Goal: Information Seeking & Learning: Learn about a topic

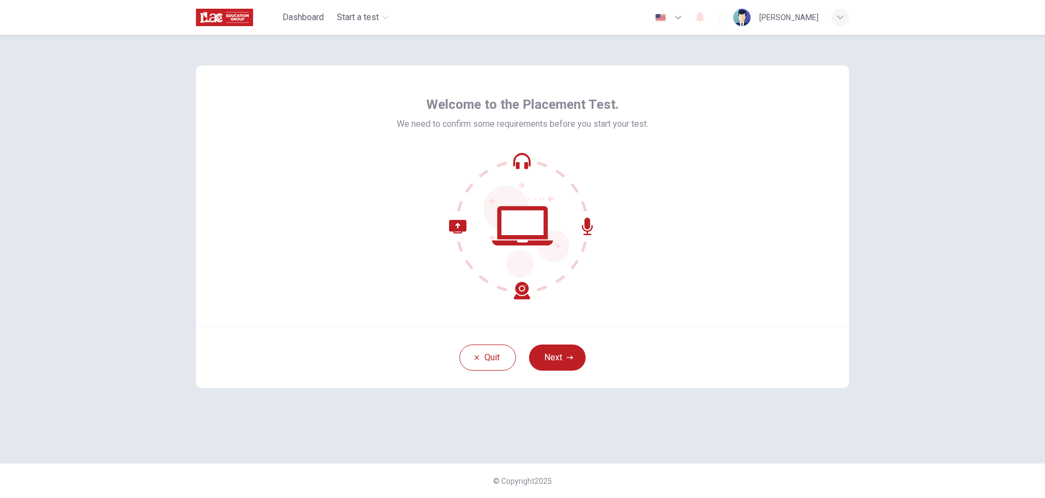
click at [934, 164] on div "Welcome to the Placement Test. We need to confirm some requirements before you …" at bounding box center [522, 266] width 1045 height 463
click at [570, 353] on button "Next" at bounding box center [557, 357] width 57 height 26
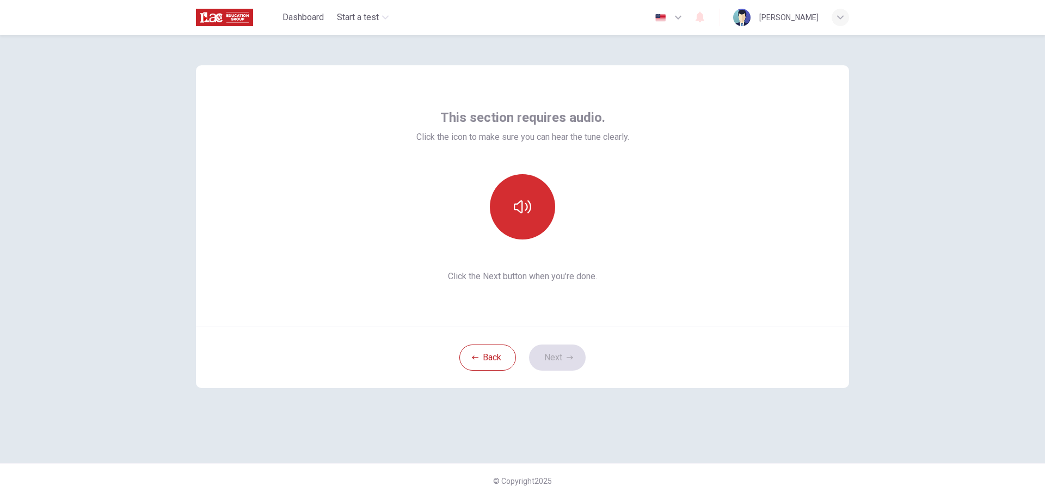
click at [530, 205] on icon "button" at bounding box center [522, 206] width 17 height 13
click at [570, 361] on button "Next" at bounding box center [557, 357] width 57 height 26
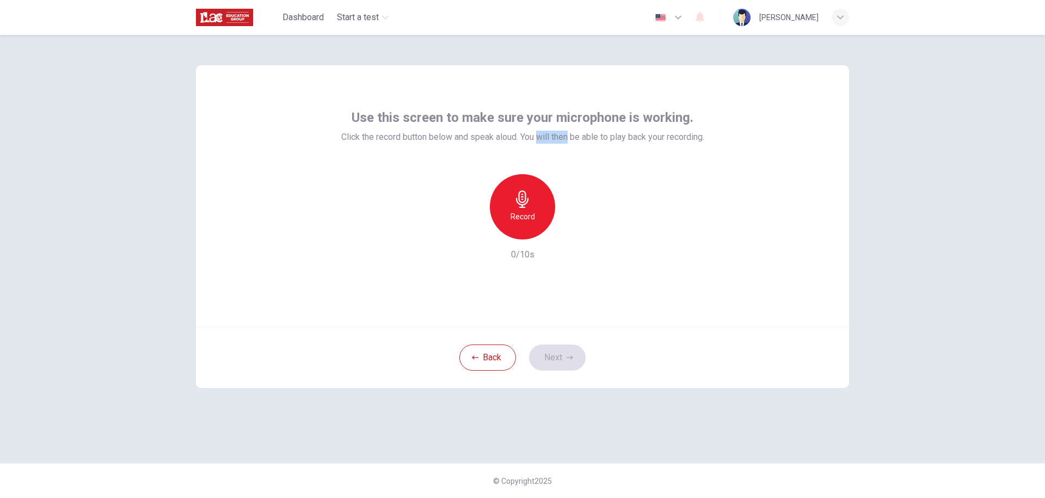
drag, startPoint x: 538, startPoint y: 138, endPoint x: 569, endPoint y: 131, distance: 31.8
click at [569, 131] on span "Click the record button below and speak aloud. You will then be able to play ba…" at bounding box center [522, 137] width 363 height 13
click at [586, 132] on span "Click the record button below and speak aloud. You will then be able to play ba…" at bounding box center [522, 137] width 363 height 13
click at [578, 137] on span "Click the record button below and speak aloud. You will then be able to play ba…" at bounding box center [522, 137] width 363 height 13
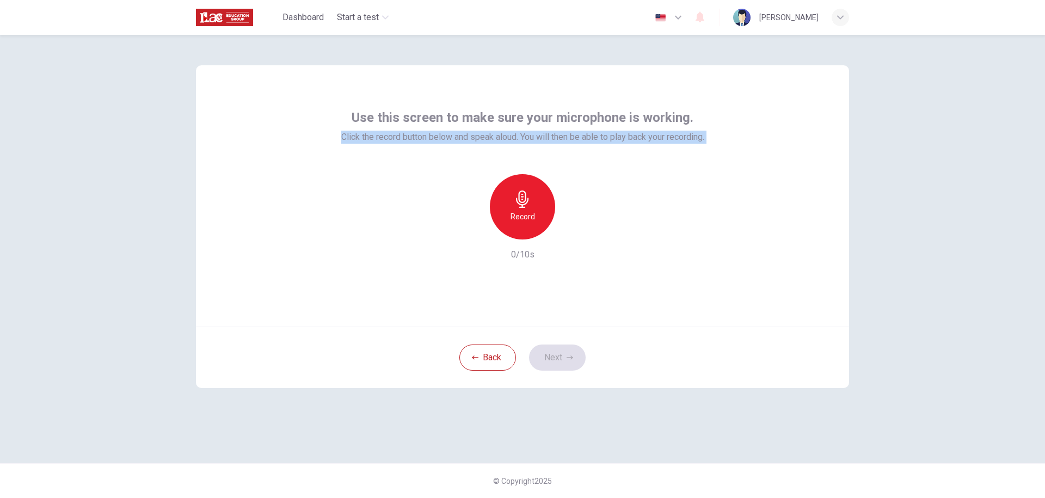
click at [578, 137] on span "Click the record button below and speak aloud. You will then be able to play ba…" at bounding box center [522, 137] width 363 height 13
click at [909, 198] on div "Use this screen to make sure your microphone is working. Click the record butto…" at bounding box center [522, 266] width 1045 height 463
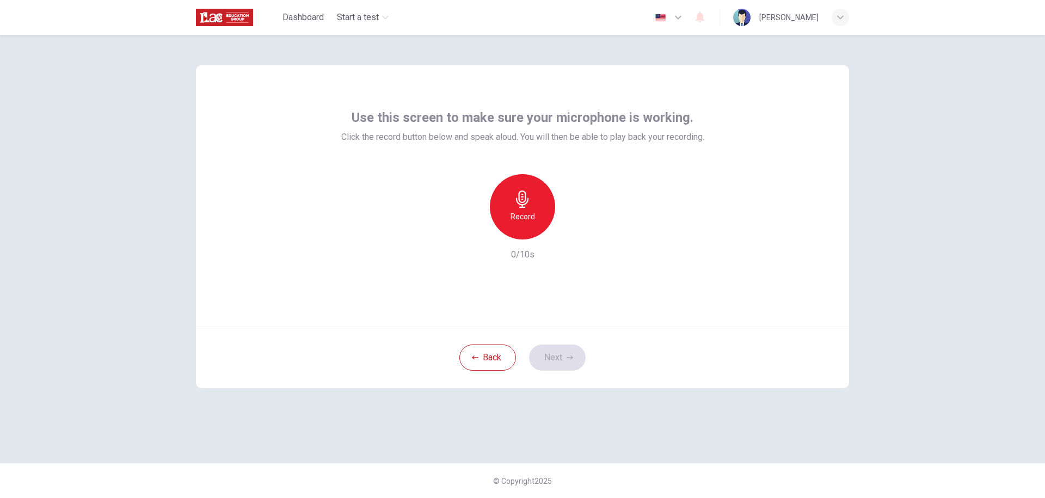
click at [519, 217] on h6 "Record" at bounding box center [522, 216] width 24 height 13
click at [519, 218] on h6 "Stop" at bounding box center [522, 216] width 16 height 13
click at [574, 229] on icon "button" at bounding box center [572, 230] width 11 height 11
click at [701, 201] on div "Record 4/10s" at bounding box center [522, 217] width 363 height 87
click at [557, 359] on button "Next" at bounding box center [557, 357] width 57 height 26
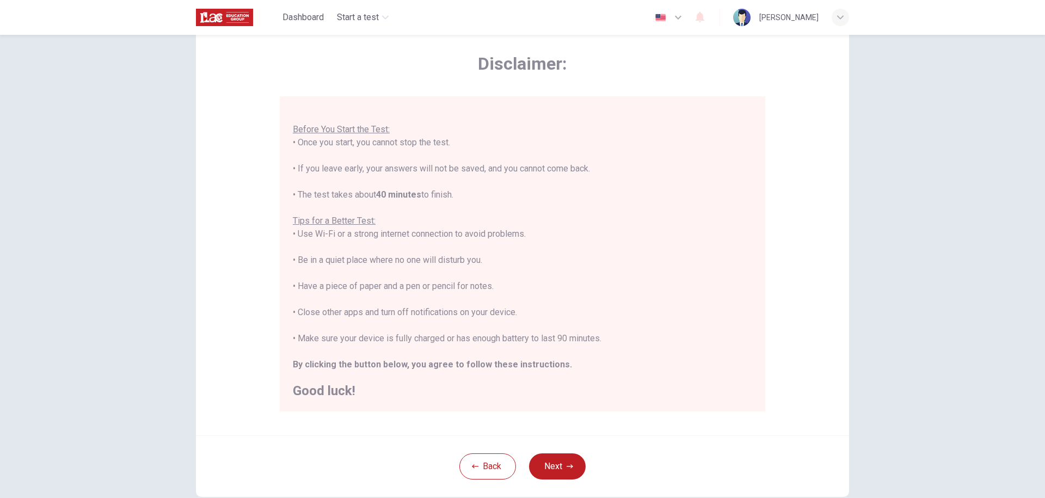
scroll to position [107, 0]
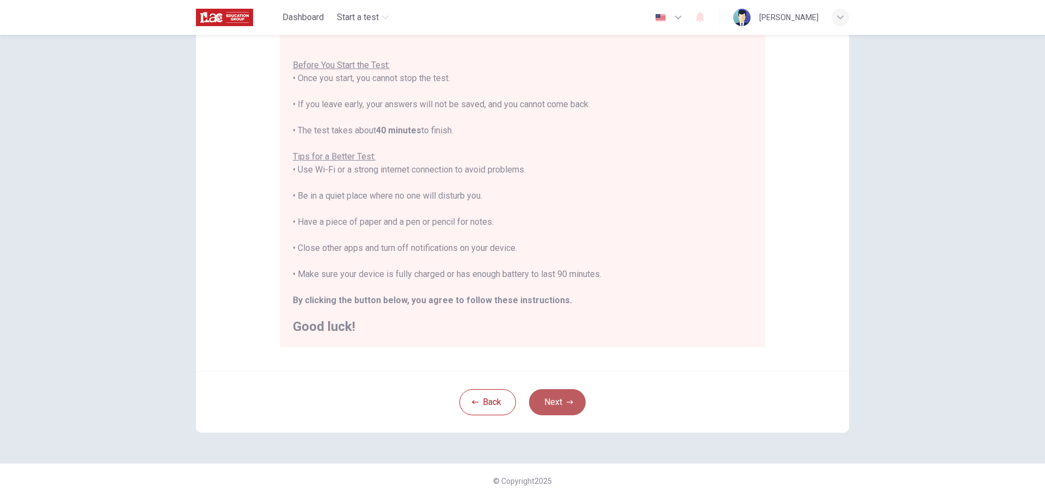
click at [566, 400] on icon "button" at bounding box center [569, 402] width 7 height 7
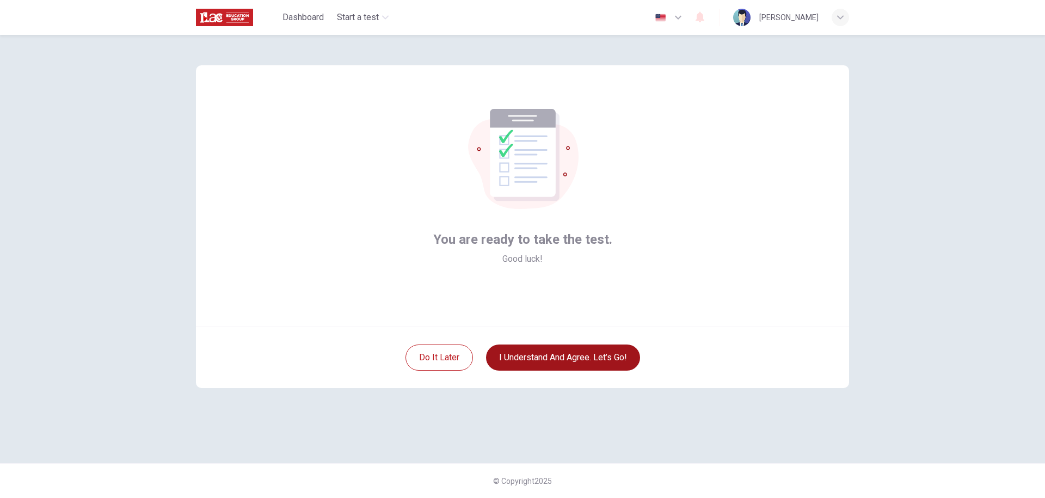
scroll to position [0, 0]
click at [604, 354] on button "I understand and agree. Let’s go!" at bounding box center [563, 357] width 154 height 26
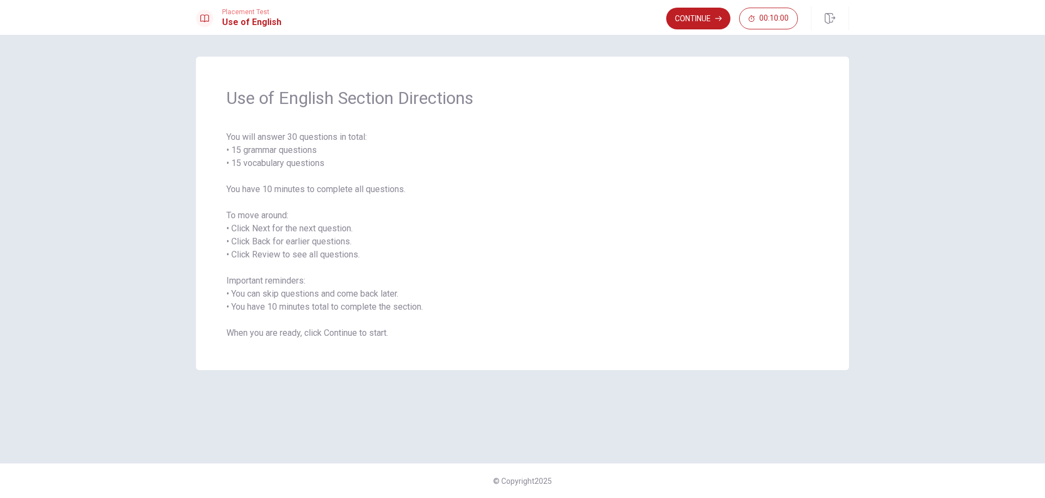
drag, startPoint x: 399, startPoint y: 340, endPoint x: 236, endPoint y: 94, distance: 295.4
click at [248, 114] on div "Use of English Section Directions You will answer 30 questions in total: • 15 g…" at bounding box center [522, 213] width 653 height 313
drag, startPoint x: 231, startPoint y: 90, endPoint x: 400, endPoint y: 300, distance: 269.3
click at [421, 293] on div "Use of English Section Directions You will answer 30 questions in total: • 15 g…" at bounding box center [522, 213] width 653 height 313
click at [359, 314] on span "You will answer 30 questions in total: • 15 grammar questions • 15 vocabulary q…" at bounding box center [522, 235] width 592 height 209
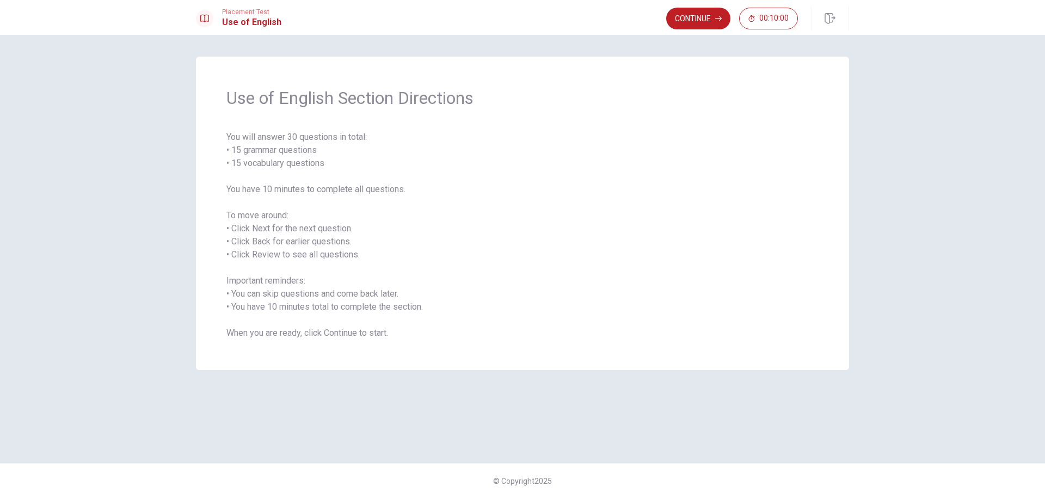
click at [359, 314] on span "You will answer 30 questions in total: • 15 grammar questions • 15 vocabulary q…" at bounding box center [522, 235] width 592 height 209
drag, startPoint x: 340, startPoint y: 307, endPoint x: 269, endPoint y: 225, distance: 108.8
click at [282, 256] on span "You will answer 30 questions in total: • 15 grammar questions • 15 vocabulary q…" at bounding box center [522, 235] width 592 height 209
drag, startPoint x: 268, startPoint y: 224, endPoint x: 292, endPoint y: 237, distance: 26.5
click at [535, 310] on span "You will answer 30 questions in total: • 15 grammar questions • 15 vocabulary q…" at bounding box center [522, 235] width 592 height 209
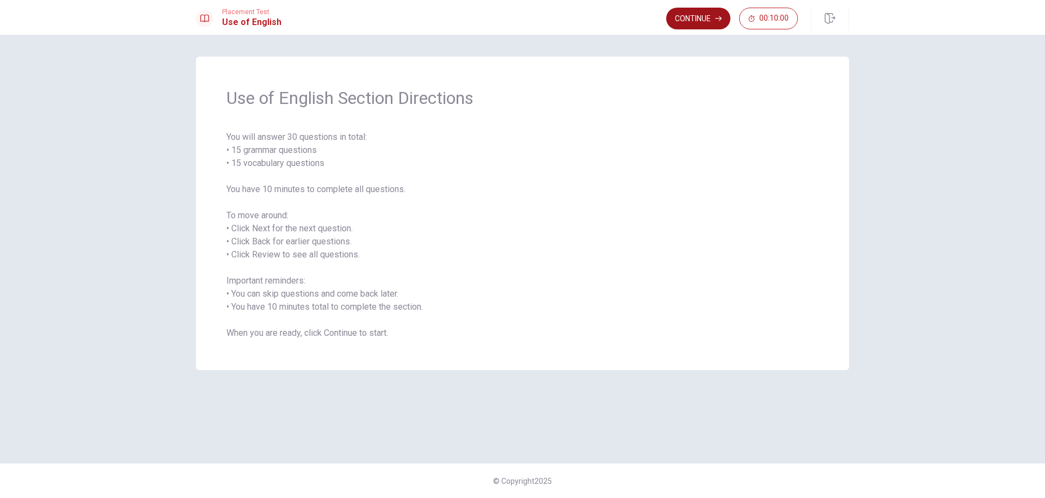
click at [683, 22] on button "Continue" at bounding box center [698, 19] width 64 height 22
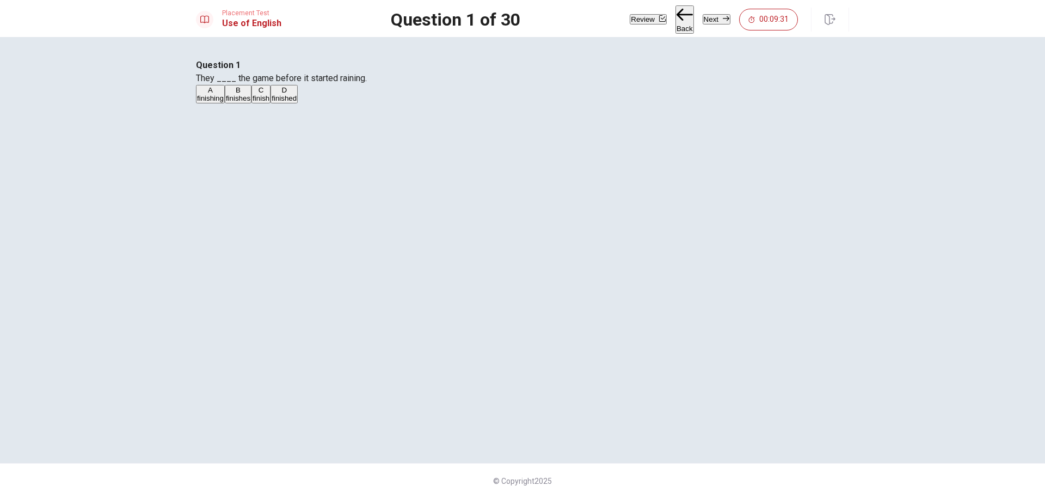
drag, startPoint x: 601, startPoint y: 137, endPoint x: 443, endPoint y: 135, distance: 157.2
click at [367, 83] on span "They ____ the game before it started raining." at bounding box center [281, 78] width 171 height 10
drag, startPoint x: 443, startPoint y: 135, endPoint x: 484, endPoint y: 108, distance: 49.0
click at [521, 85] on div "Question 1 They ____ the game before it started raining." at bounding box center [522, 72] width 653 height 26
drag, startPoint x: 464, startPoint y: 100, endPoint x: 491, endPoint y: 127, distance: 38.1
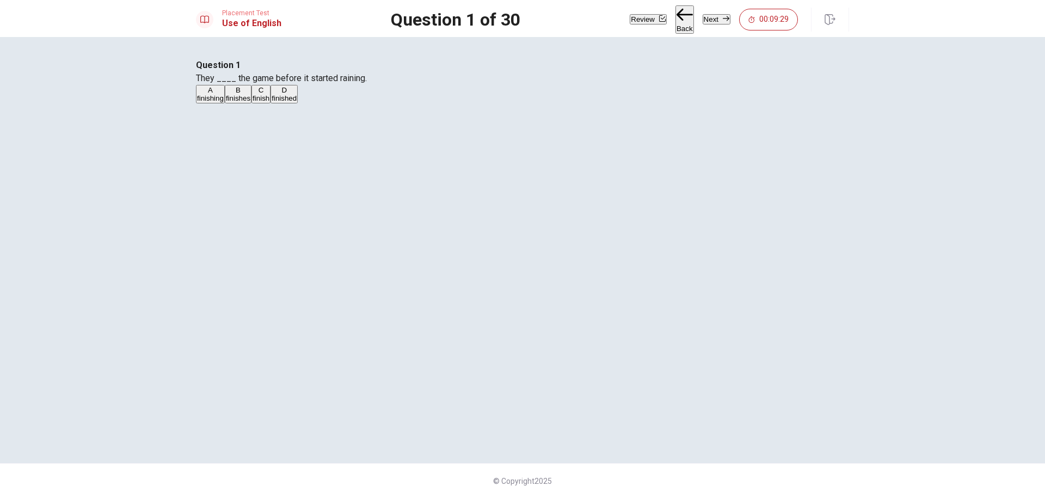
click at [491, 104] on div "Question 1 They ____ the game before it started raining. A finishing B finishes…" at bounding box center [522, 82] width 653 height 46
click at [706, 19] on button "Next" at bounding box center [716, 19] width 28 height 10
click at [649, 20] on div "Review Back Next 00:09:25" at bounding box center [713, 19] width 168 height 28
click at [675, 24] on button "Back" at bounding box center [684, 19] width 18 height 28
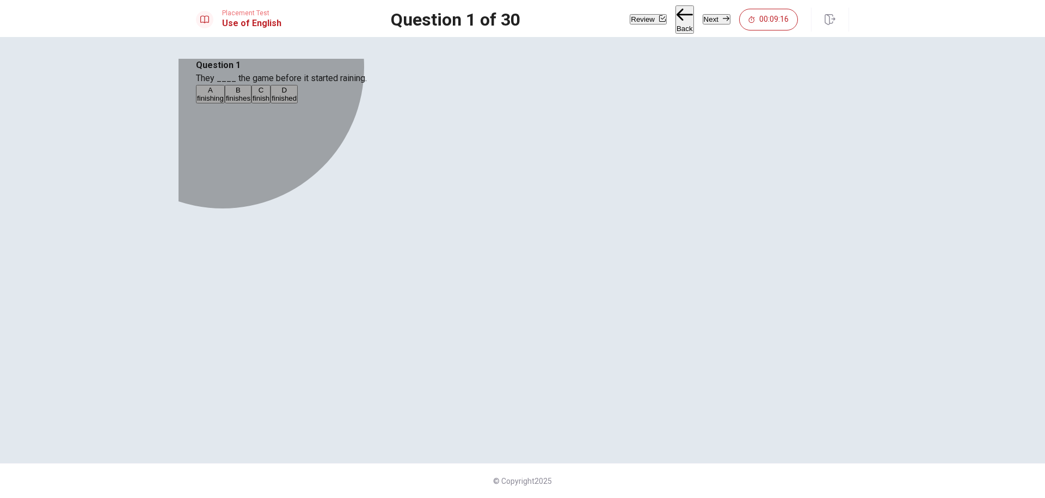
click at [224, 102] on span "finishing" at bounding box center [210, 98] width 27 height 8
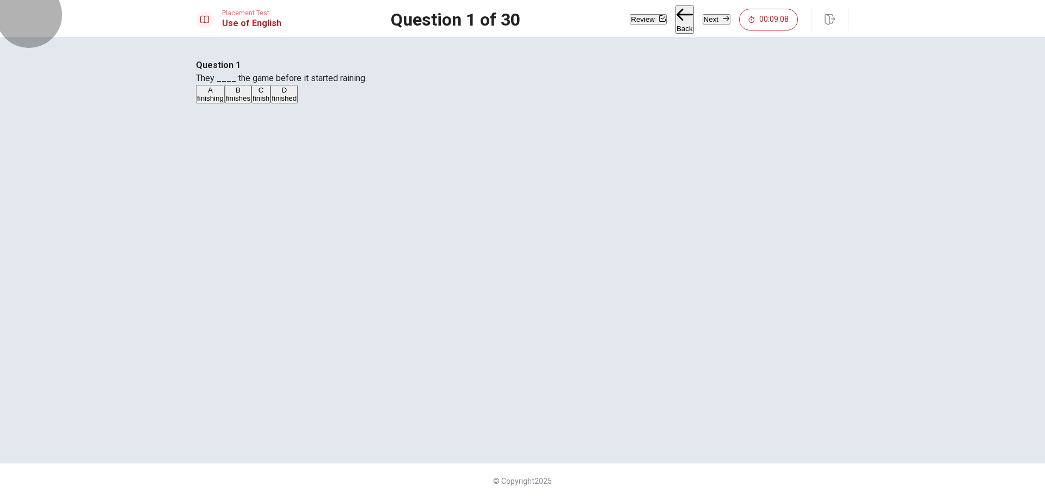
click at [712, 22] on button "Next" at bounding box center [716, 19] width 28 height 10
click at [208, 103] on button "A left" at bounding box center [202, 94] width 12 height 18
click at [708, 18] on button "Next" at bounding box center [716, 19] width 28 height 10
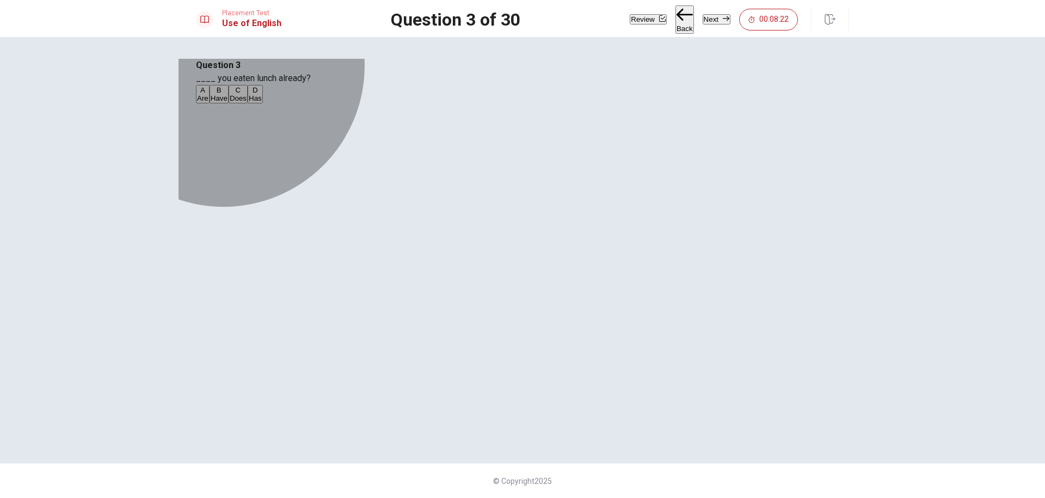
click at [227, 102] on span "Have" at bounding box center [219, 98] width 17 height 8
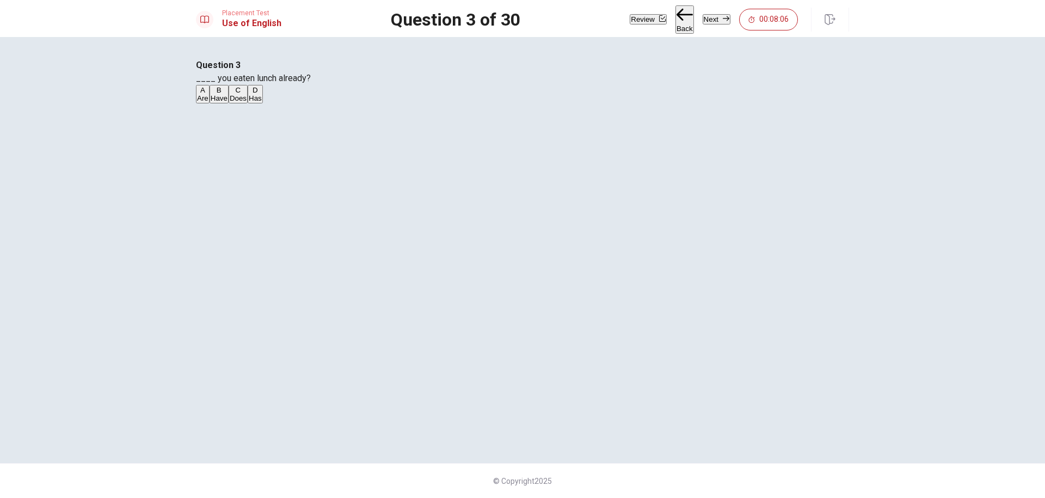
click at [713, 23] on button "Next" at bounding box center [716, 19] width 28 height 10
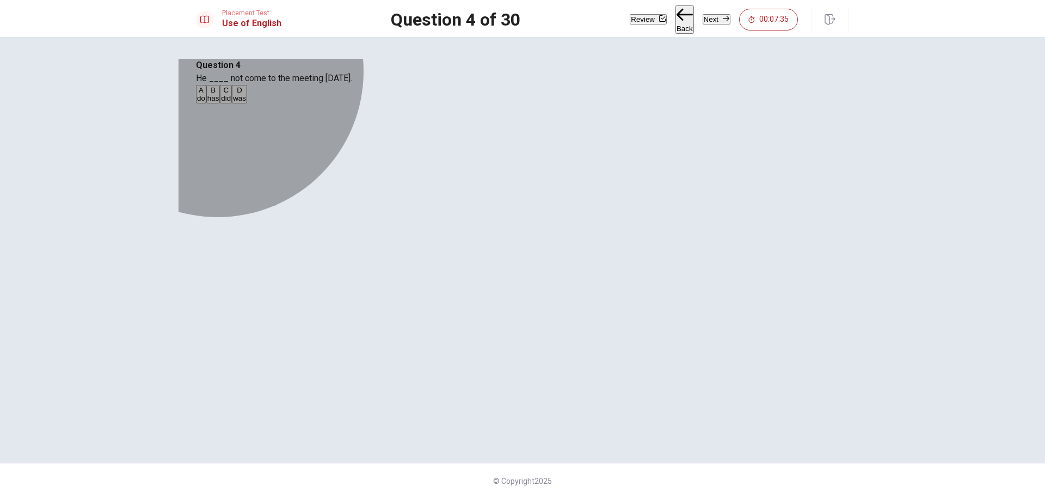
click at [232, 103] on button "C did" at bounding box center [226, 94] width 12 height 18
click at [247, 103] on button "D was" at bounding box center [239, 94] width 15 height 18
click at [220, 103] on button "B has" at bounding box center [213, 94] width 14 height 18
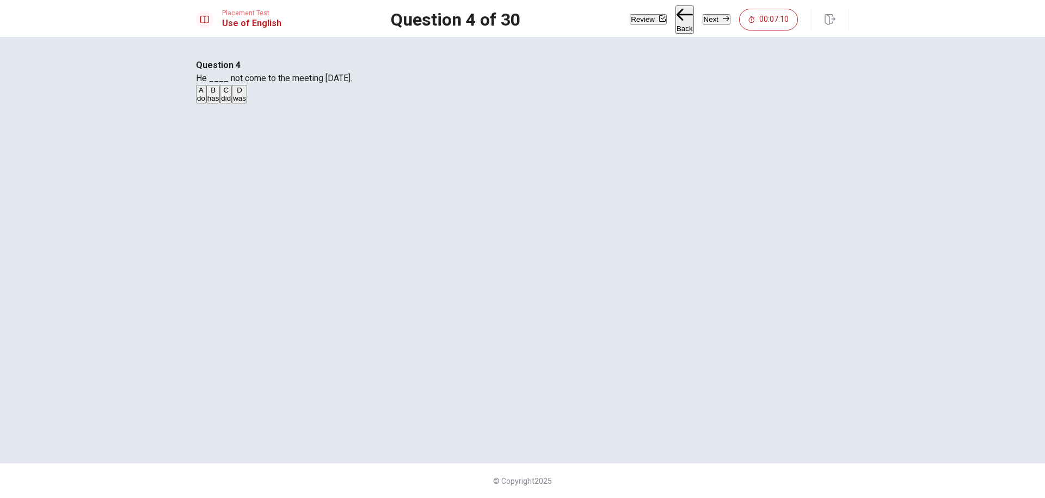
drag, startPoint x: 557, startPoint y: 129, endPoint x: 578, endPoint y: 147, distance: 27.4
click at [578, 104] on div "Question 4 He ____ not come to the meeting [DATE]. A do B has C did D was" at bounding box center [522, 82] width 653 height 46
drag, startPoint x: 563, startPoint y: 145, endPoint x: 575, endPoint y: 144, distance: 12.6
click at [574, 104] on div "Question 4 He ____ not come to the meeting [DATE]. A do B has C did D was" at bounding box center [522, 82] width 653 height 46
drag, startPoint x: 564, startPoint y: 140, endPoint x: 578, endPoint y: 141, distance: 14.2
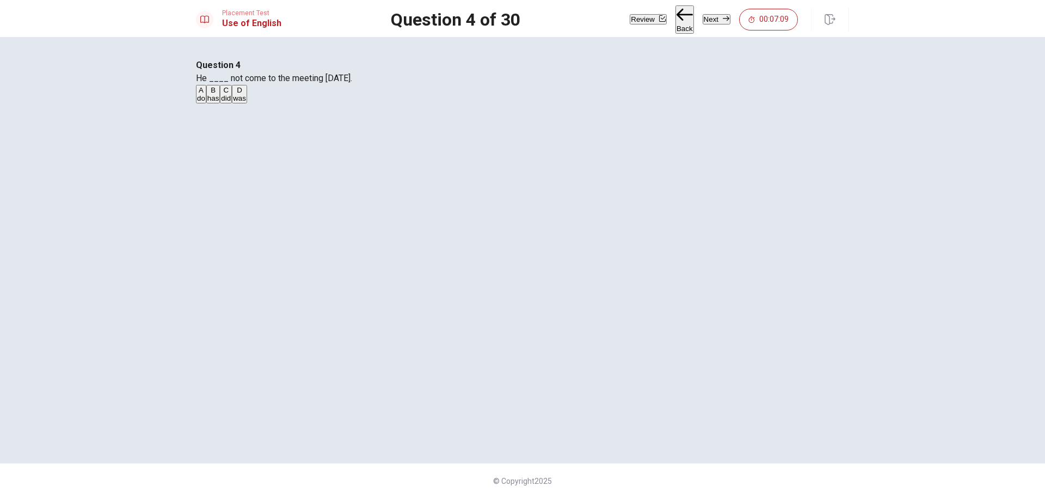
click at [352, 83] on span "He ____ not come to the meeting [DATE]." at bounding box center [274, 78] width 156 height 10
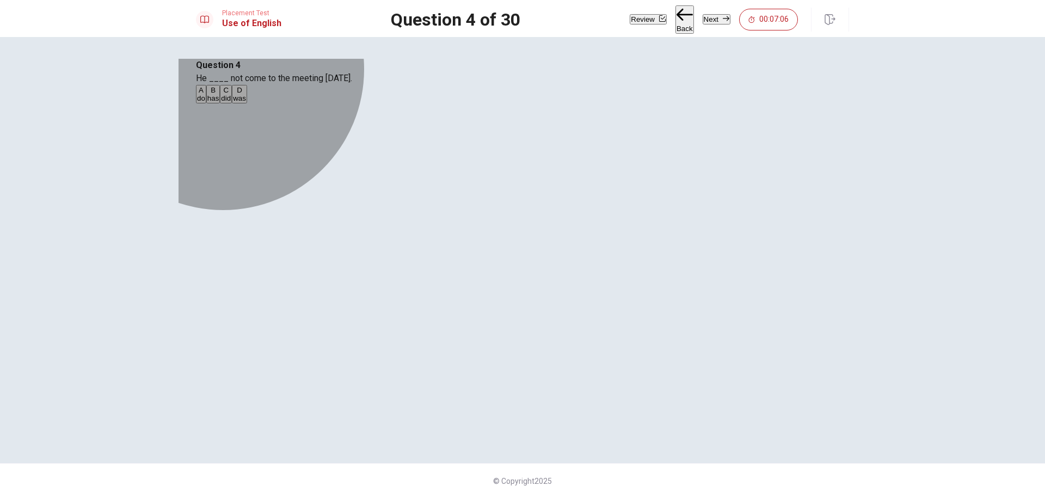
click at [247, 103] on button "D was" at bounding box center [239, 94] width 15 height 18
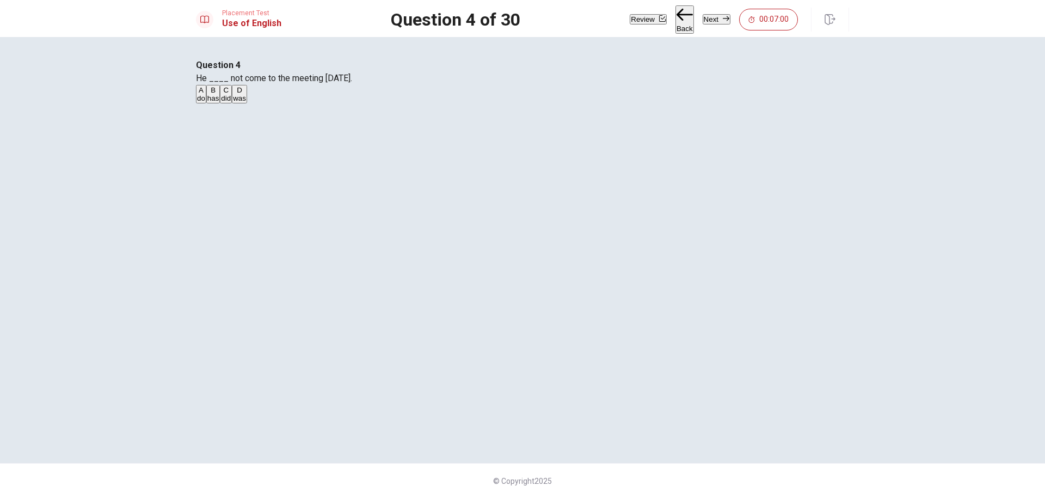
click at [712, 7] on div "Review Back Next 00:07:00" at bounding box center [738, 19] width 219 height 28
click at [714, 14] on button "Next" at bounding box center [716, 19] width 28 height 10
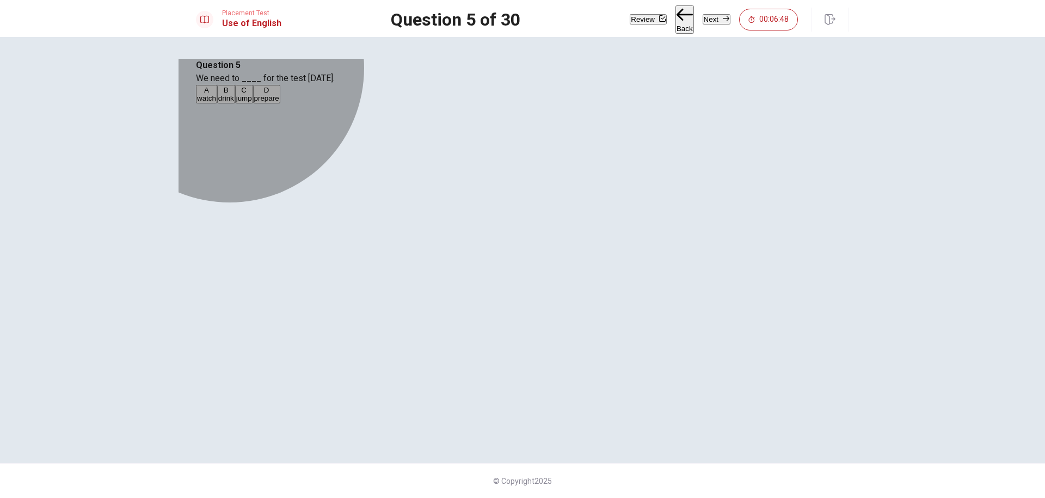
click at [279, 102] on span "prepare" at bounding box center [266, 98] width 25 height 8
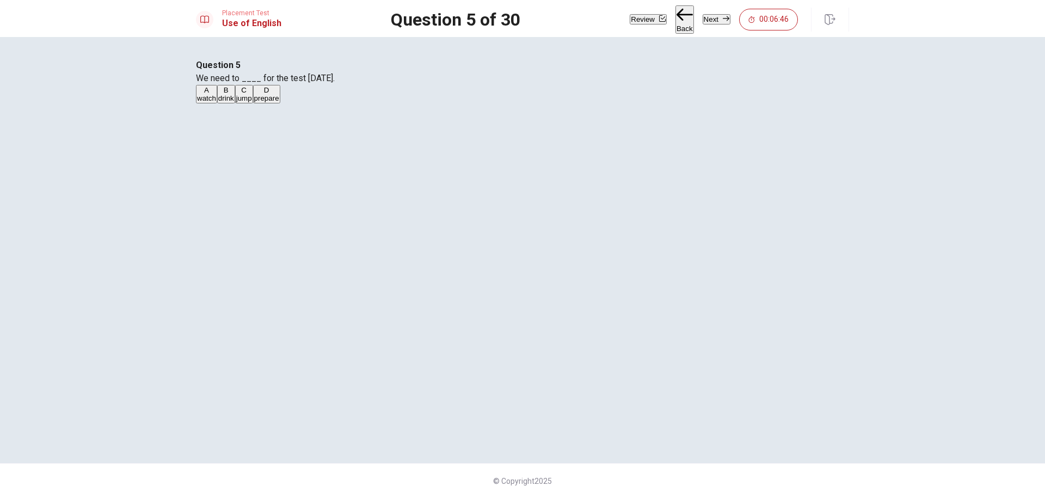
click at [713, 14] on button "Next" at bounding box center [716, 19] width 28 height 10
click at [267, 101] on button "D met" at bounding box center [260, 92] width 14 height 18
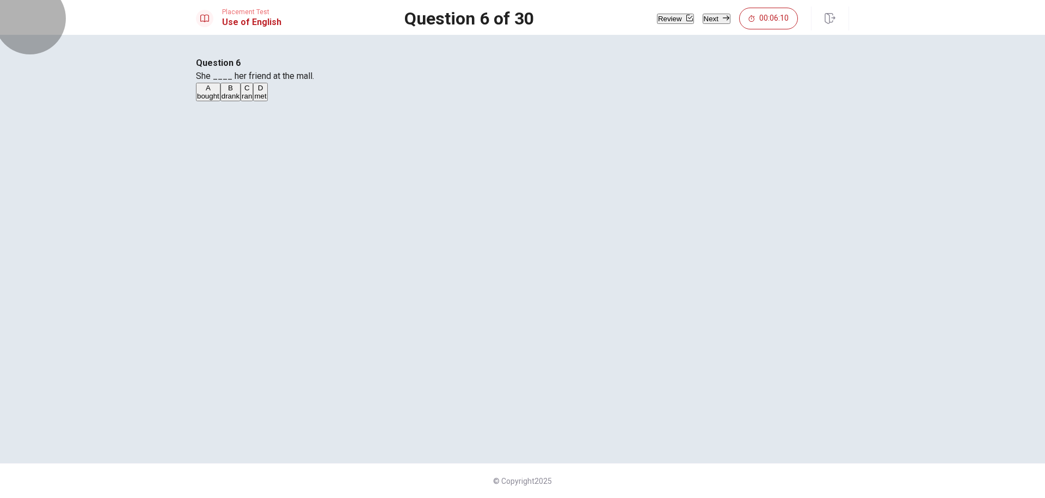
click at [713, 24] on button "Next" at bounding box center [716, 19] width 28 height 10
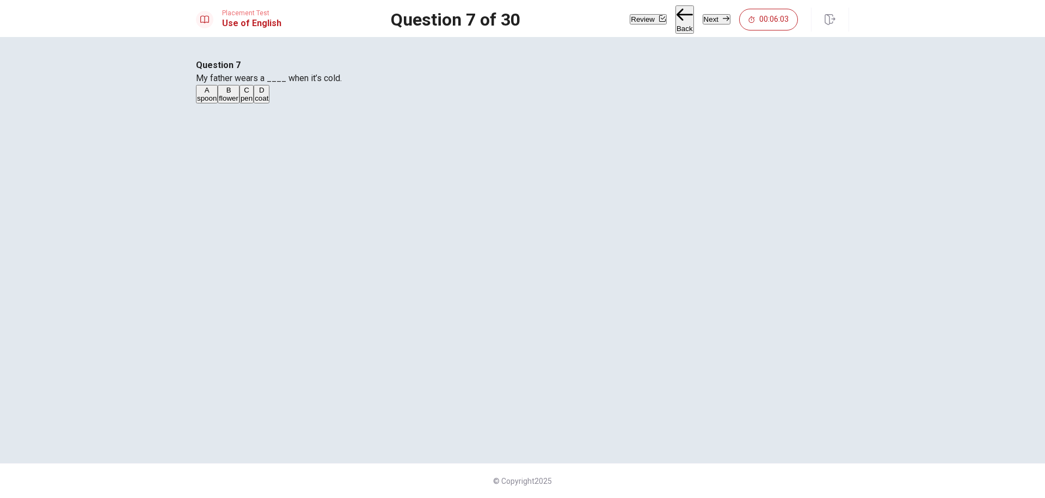
click at [268, 102] on span "coat" at bounding box center [262, 98] width 14 height 8
click at [710, 18] on button "Next" at bounding box center [716, 19] width 28 height 10
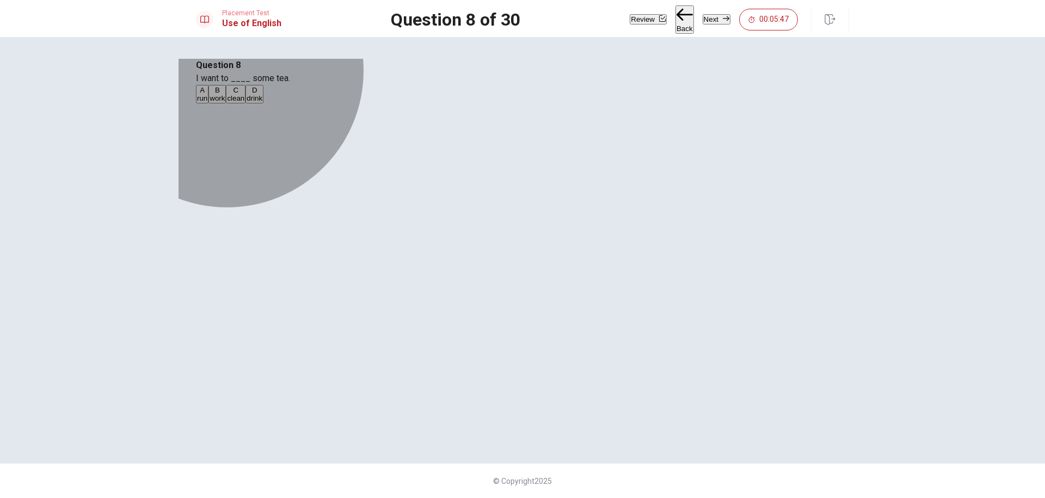
click at [263, 103] on button "D drink" at bounding box center [254, 94] width 18 height 18
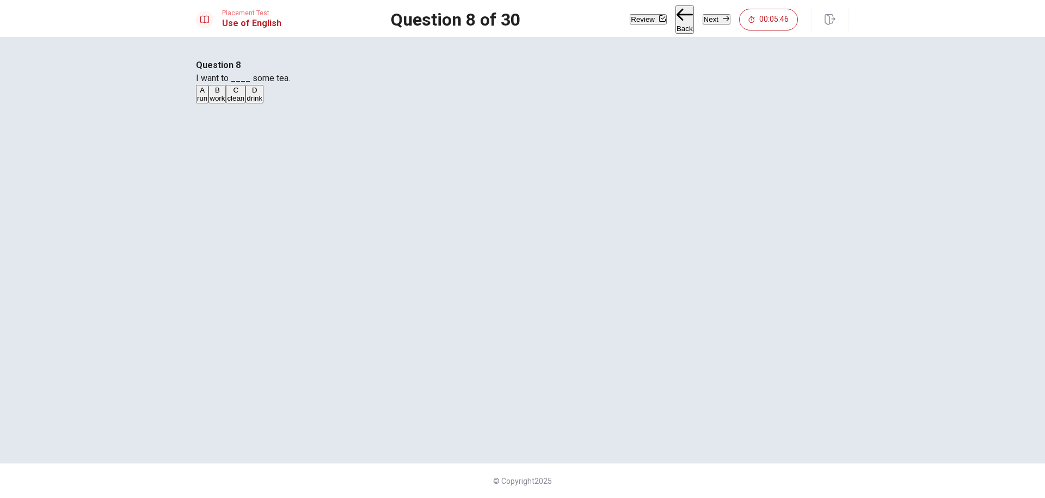
click at [713, 21] on button "Next" at bounding box center [716, 19] width 28 height 10
click at [250, 103] on button "D tall" at bounding box center [244, 94] width 11 height 18
click at [712, 18] on button "Next" at bounding box center [716, 19] width 28 height 10
click at [247, 103] on button "C called" at bounding box center [236, 94] width 21 height 18
click at [711, 24] on button "Next" at bounding box center [716, 19] width 28 height 10
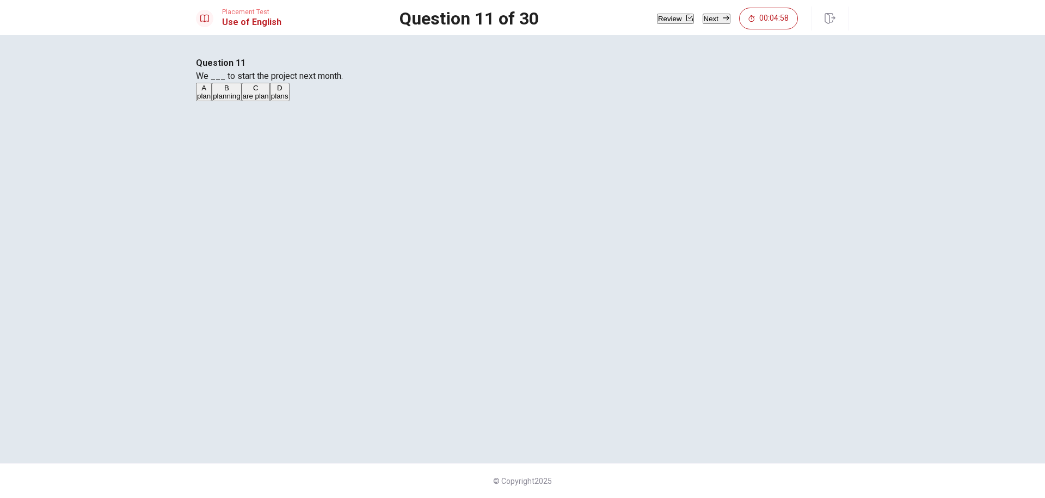
click at [270, 101] on button "C are plan" at bounding box center [256, 92] width 28 height 18
click at [713, 22] on button "Next" at bounding box center [716, 19] width 28 height 10
click at [234, 103] on button "B going" at bounding box center [224, 94] width 20 height 18
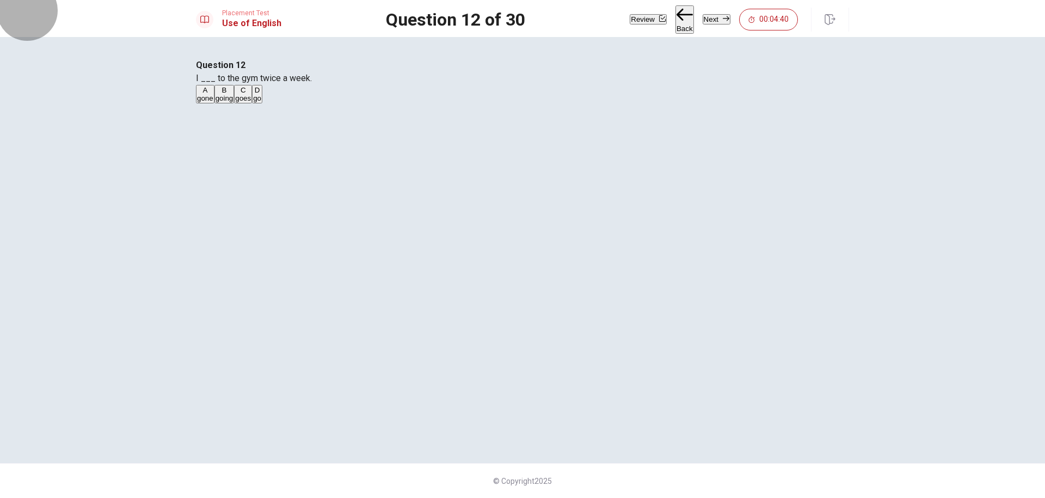
click at [710, 18] on button "Next" at bounding box center [716, 19] width 28 height 10
click at [248, 103] on button "D Do" at bounding box center [241, 94] width 11 height 18
click at [715, 22] on button "Next" at bounding box center [716, 19] width 28 height 10
click at [307, 102] on span "will see" at bounding box center [295, 98] width 24 height 8
click at [702, 24] on button "Next" at bounding box center [716, 19] width 28 height 10
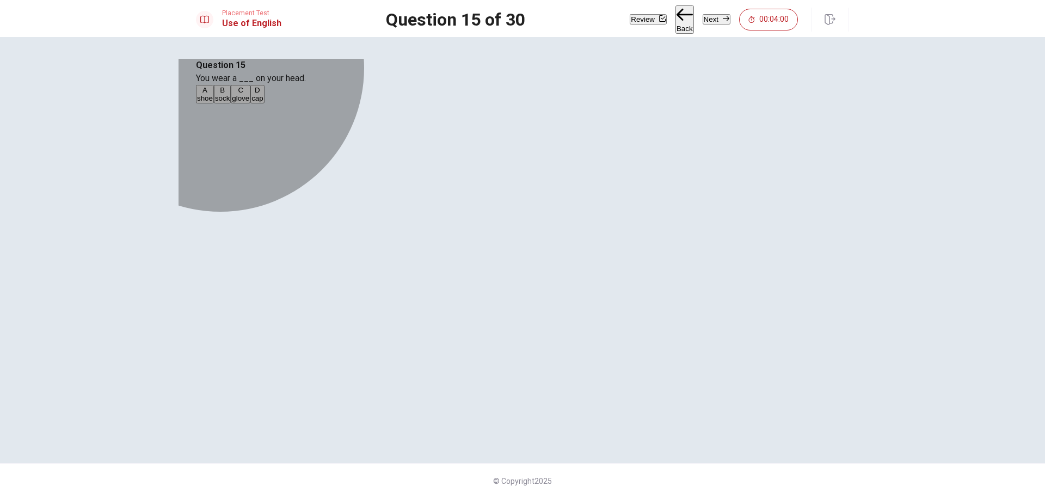
click at [264, 103] on button "D cap" at bounding box center [257, 94] width 14 height 18
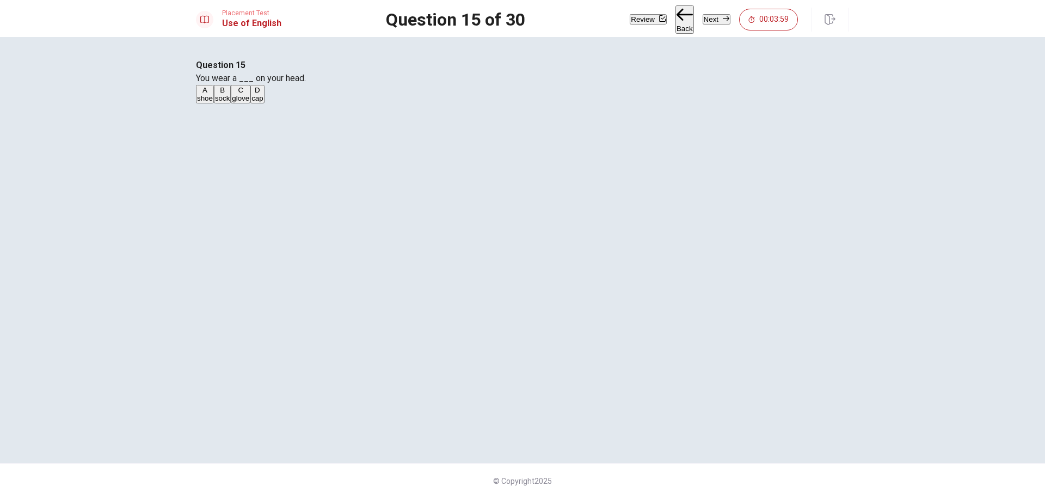
click at [702, 23] on button "Next" at bounding box center [716, 19] width 28 height 10
click at [224, 100] on span "table" at bounding box center [216, 96] width 16 height 8
click at [705, 17] on button "Next" at bounding box center [716, 19] width 28 height 10
click at [245, 102] on span "lamp" at bounding box center [237, 98] width 16 height 8
click at [703, 17] on button "Next" at bounding box center [716, 19] width 28 height 10
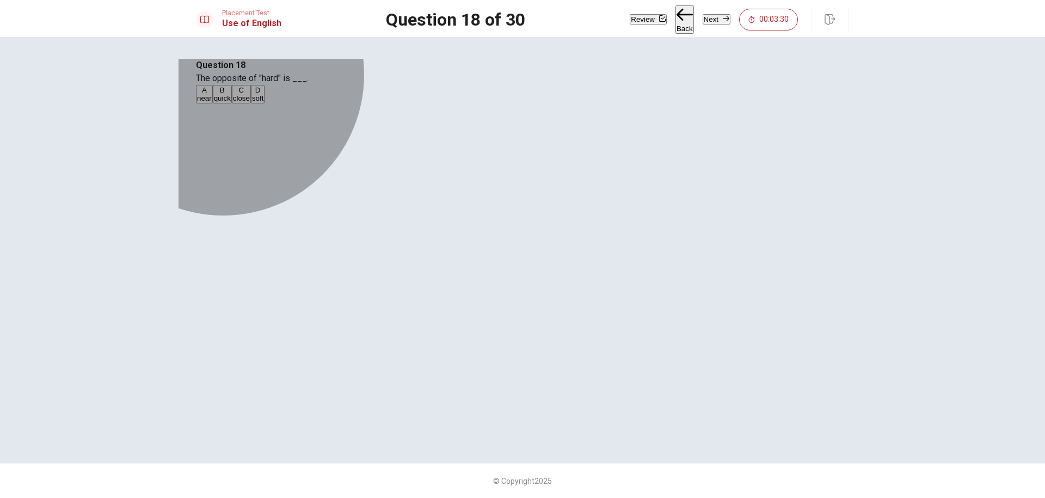
click at [264, 103] on button "D soft" at bounding box center [258, 94] width 14 height 18
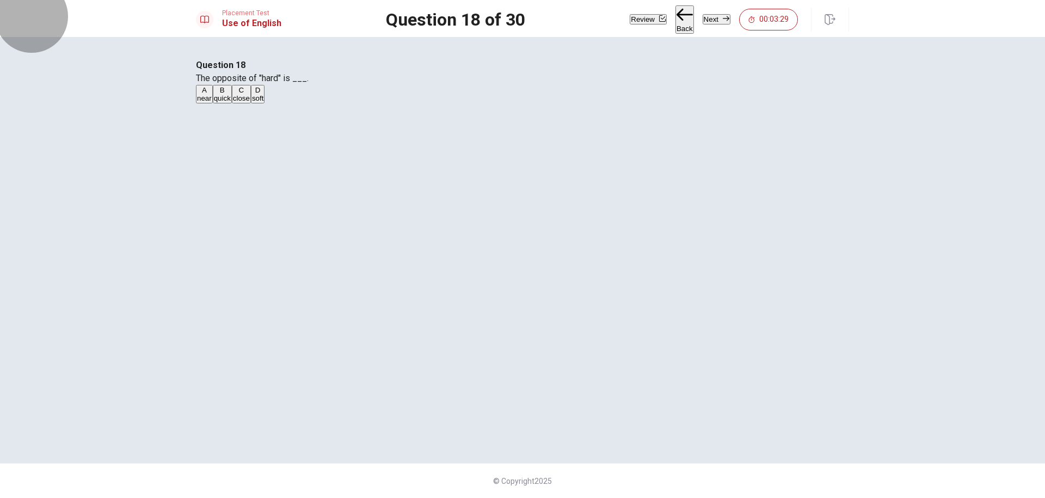
click at [714, 24] on button "Next" at bounding box center [716, 19] width 28 height 10
click at [276, 102] on span "A brush" at bounding box center [264, 98] width 24 height 8
click at [712, 22] on button "Next" at bounding box center [716, 19] width 28 height 10
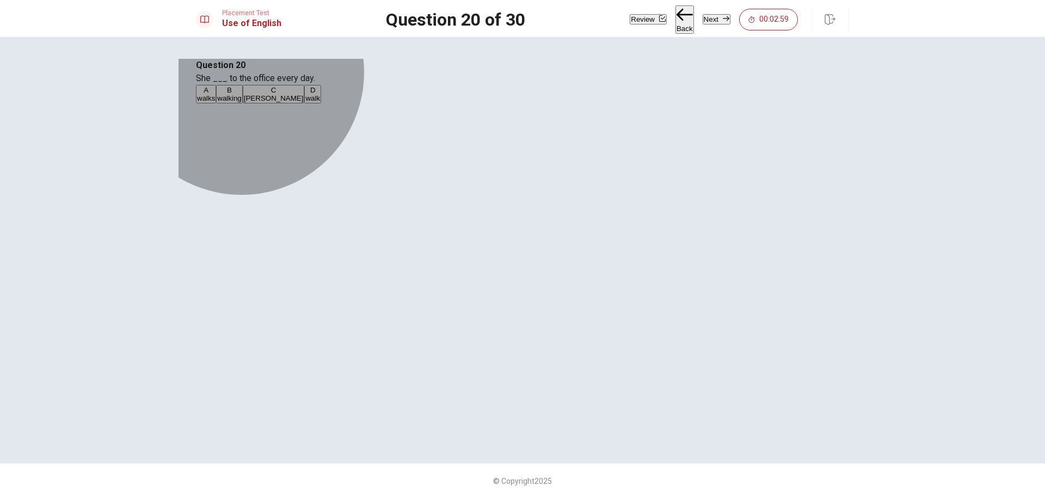
click at [216, 103] on button "A walks" at bounding box center [206, 94] width 20 height 18
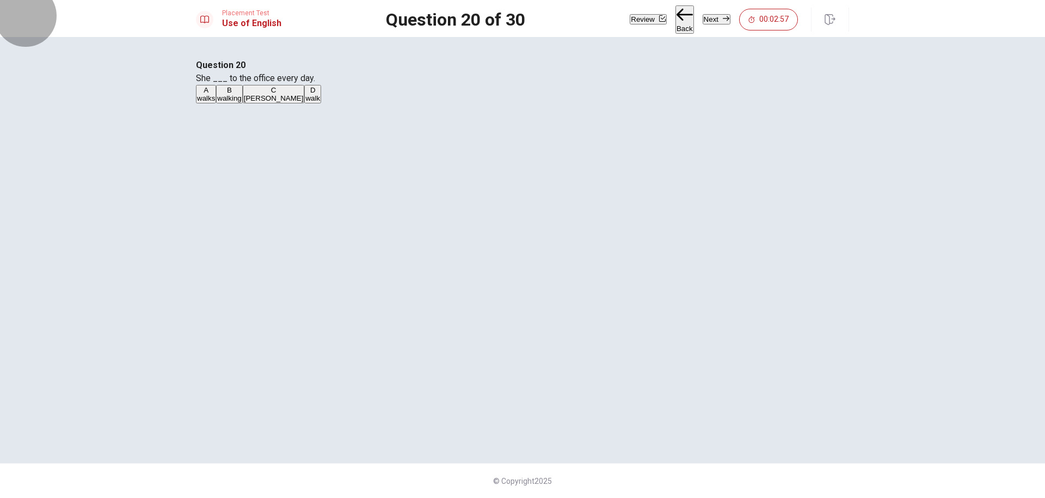
click at [708, 23] on button "Next" at bounding box center [716, 19] width 28 height 10
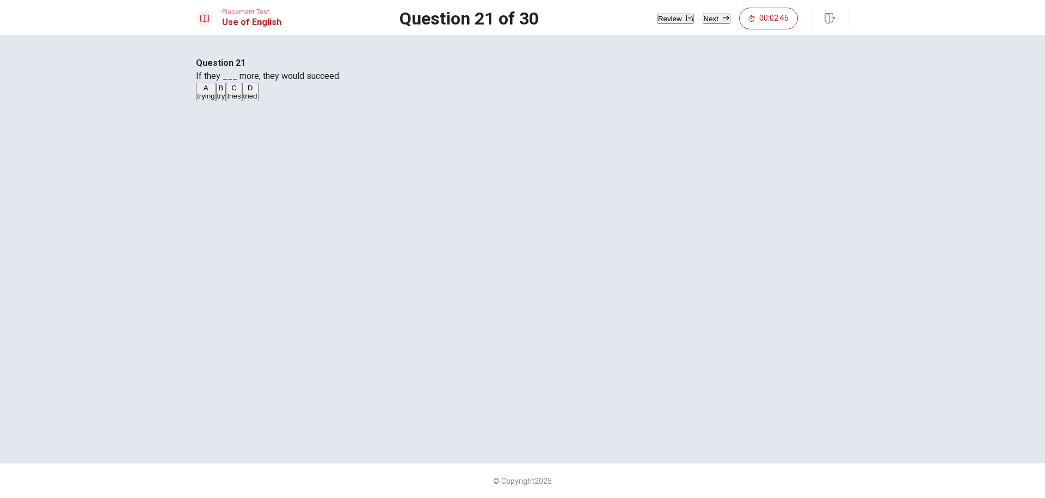
click at [225, 100] on span "try" at bounding box center [221, 96] width 8 height 8
click at [720, 24] on button "Next" at bounding box center [716, 19] width 28 height 10
click at [707, 20] on button "Next" at bounding box center [716, 19] width 28 height 10
click at [242, 103] on button "C are" at bounding box center [235, 94] width 13 height 18
click at [714, 24] on button "Next" at bounding box center [716, 19] width 28 height 10
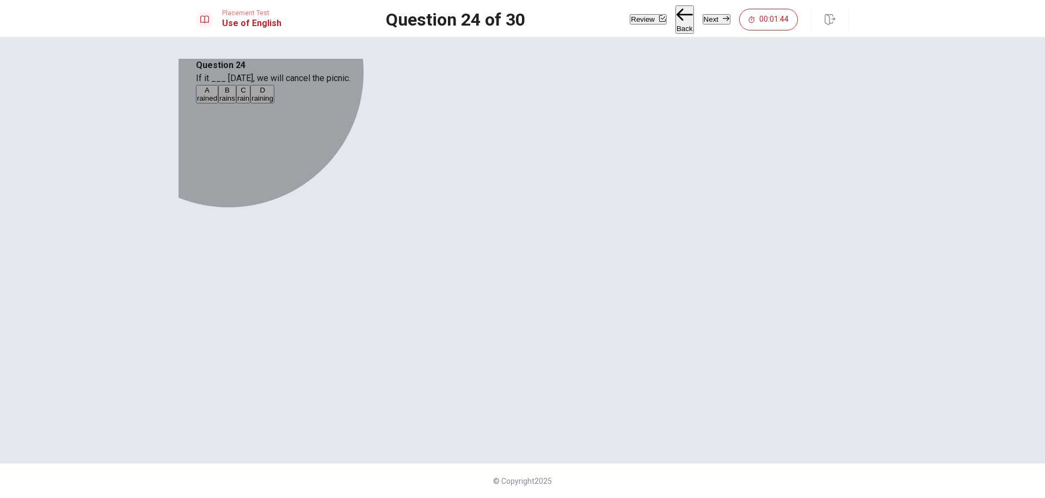
click at [273, 102] on span "raining" at bounding box center [262, 98] width 22 height 8
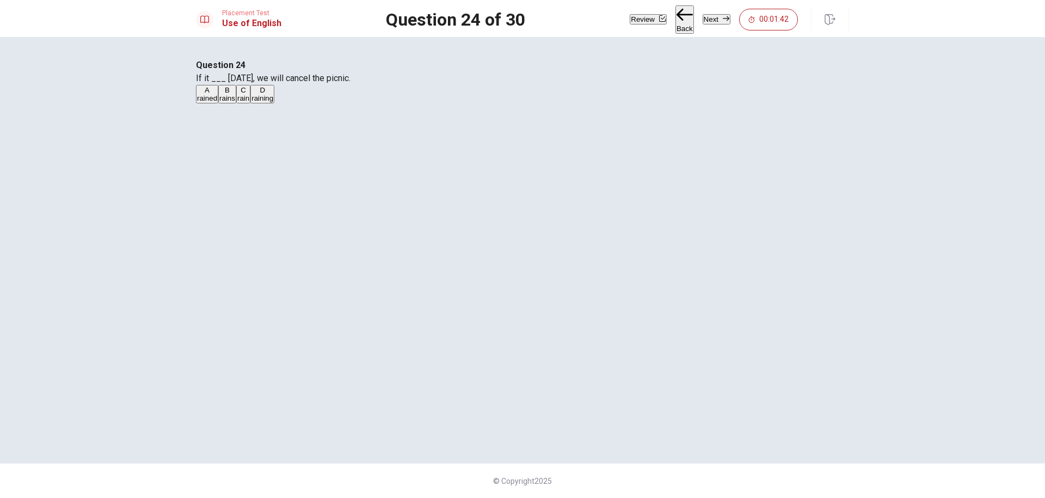
click at [712, 24] on button "Next" at bounding box center [716, 19] width 28 height 10
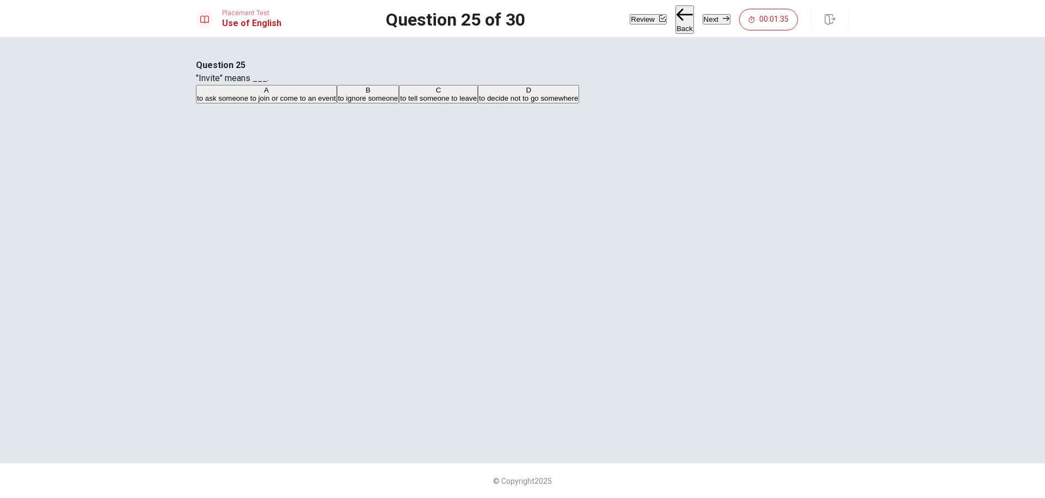
click at [707, 24] on button "Next" at bounding box center [716, 19] width 28 height 10
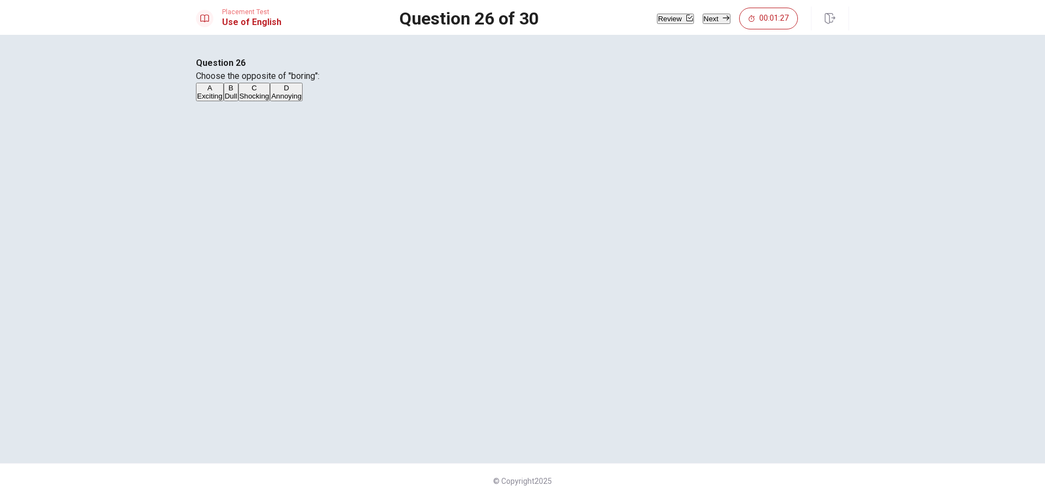
click at [223, 100] on span "Exciting" at bounding box center [210, 96] width 26 height 8
click at [705, 24] on button "Next" at bounding box center [716, 19] width 28 height 10
click at [268, 102] on span "unknown" at bounding box center [253, 98] width 29 height 8
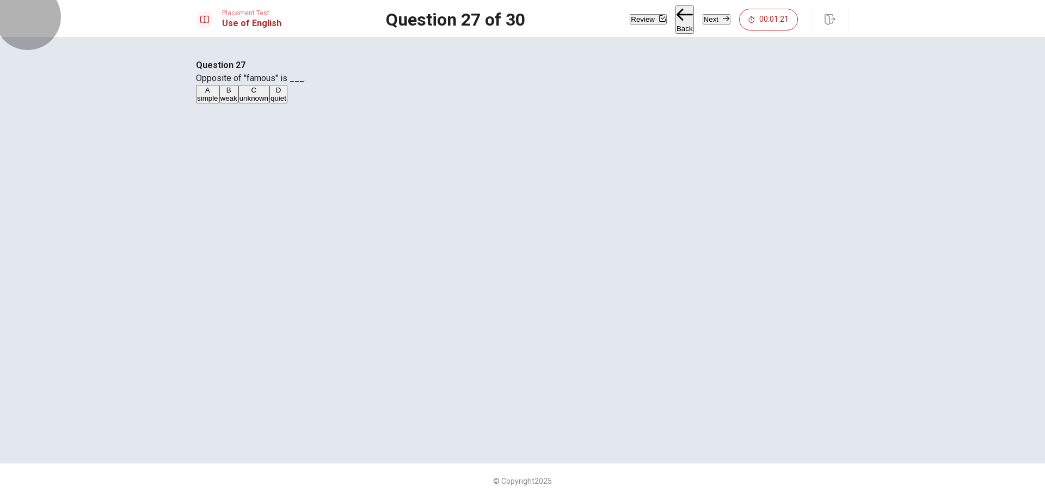
click at [710, 24] on button "Next" at bounding box center [716, 19] width 28 height 10
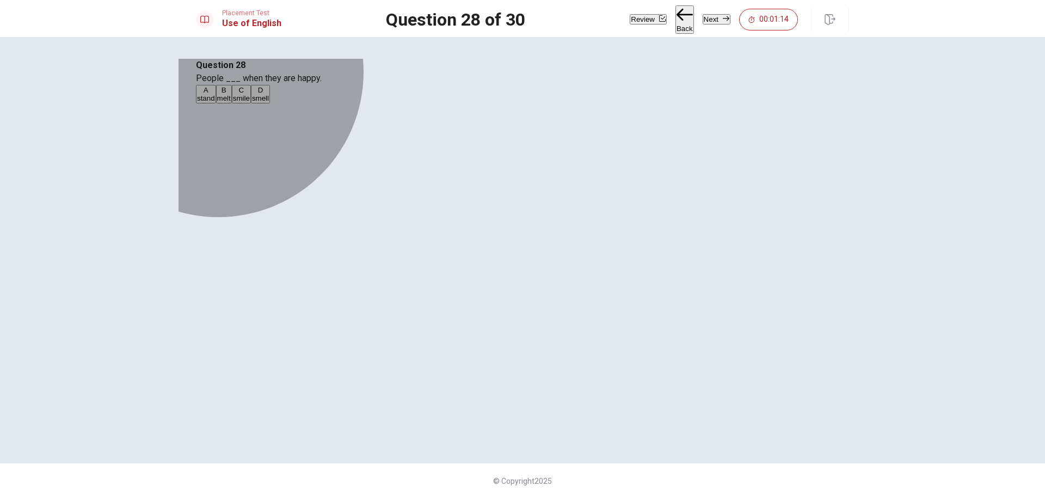
click at [250, 102] on span "smile" at bounding box center [241, 98] width 17 height 8
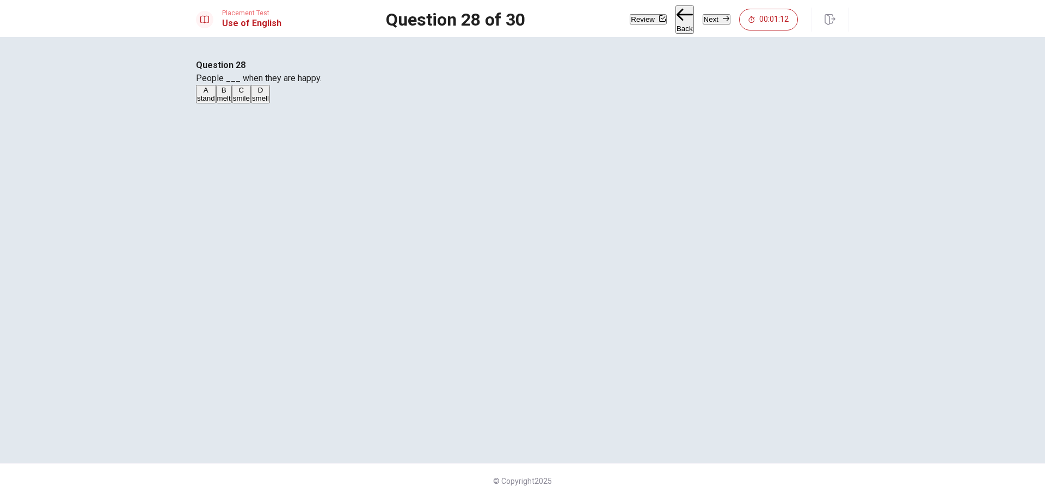
click at [712, 19] on button "Next" at bounding box center [716, 19] width 28 height 10
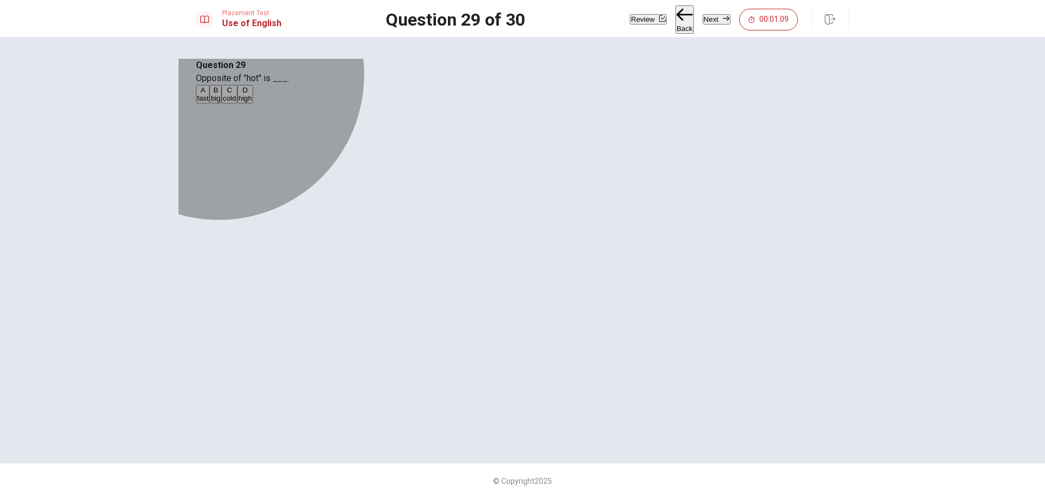
click at [236, 102] on span "cold" at bounding box center [229, 98] width 13 height 8
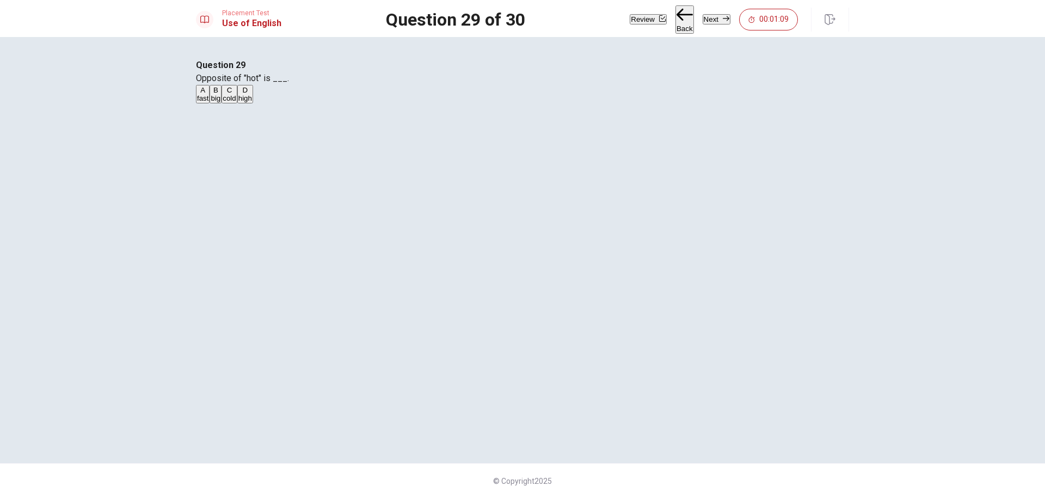
click at [719, 23] on button "Next" at bounding box center [716, 19] width 28 height 10
click at [251, 102] on span "washed" at bounding box center [238, 98] width 25 height 8
click at [716, 23] on button "Next" at bounding box center [716, 19] width 28 height 10
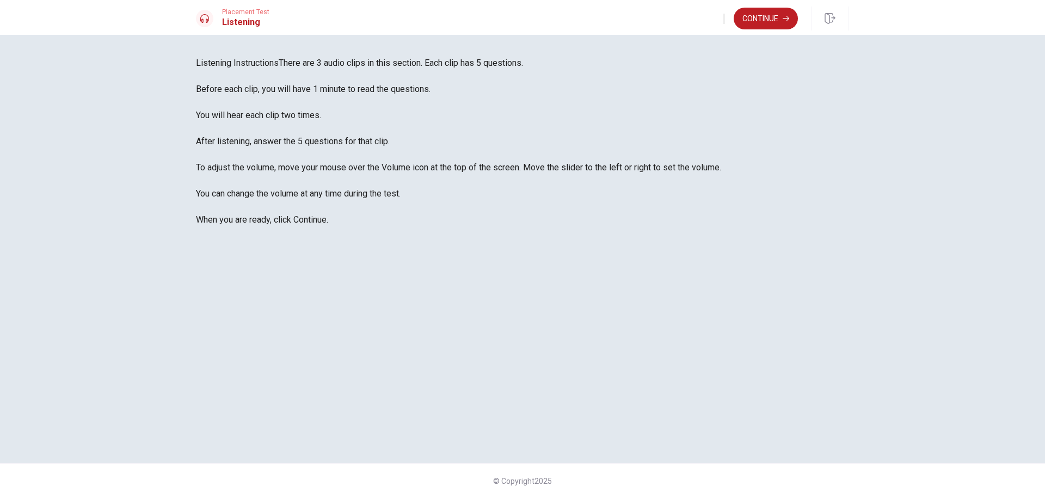
click at [598, 360] on div "Listening Instructions There are 3 audio clips in this section. Each clip has 5…" at bounding box center [522, 249] width 688 height 385
click at [778, 18] on button "Continue" at bounding box center [765, 19] width 64 height 22
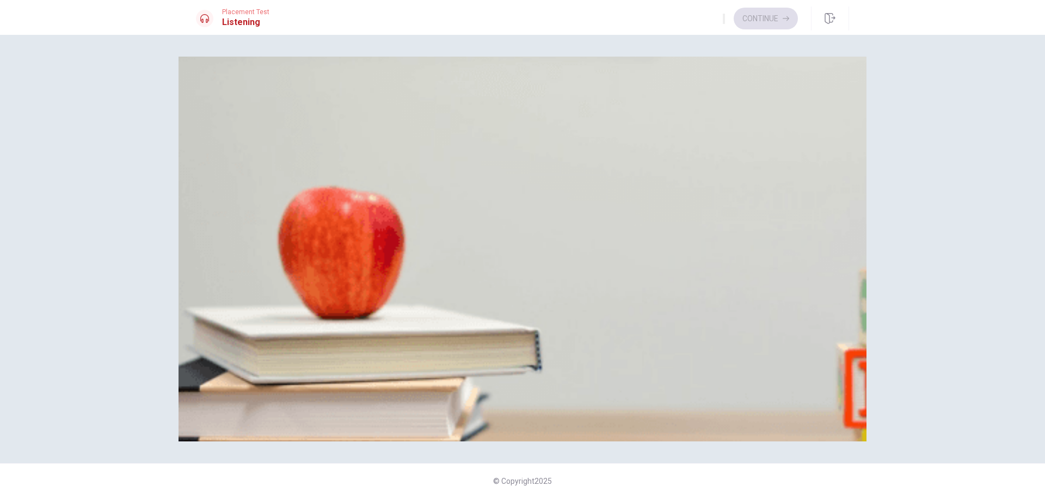
scroll to position [457, 0]
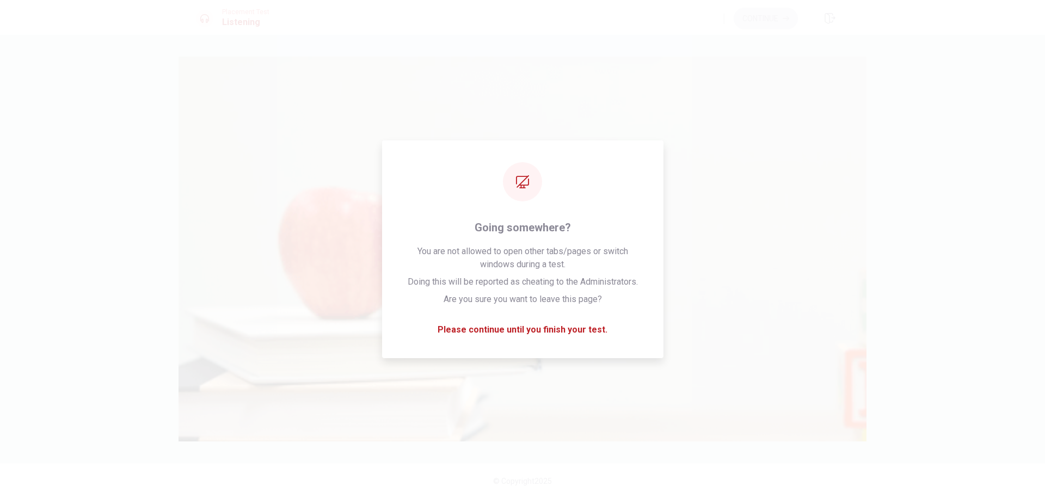
click at [915, 201] on div "Question 1 What activities does the woman suggest? A Playing games and having a…" at bounding box center [522, 266] width 1045 height 463
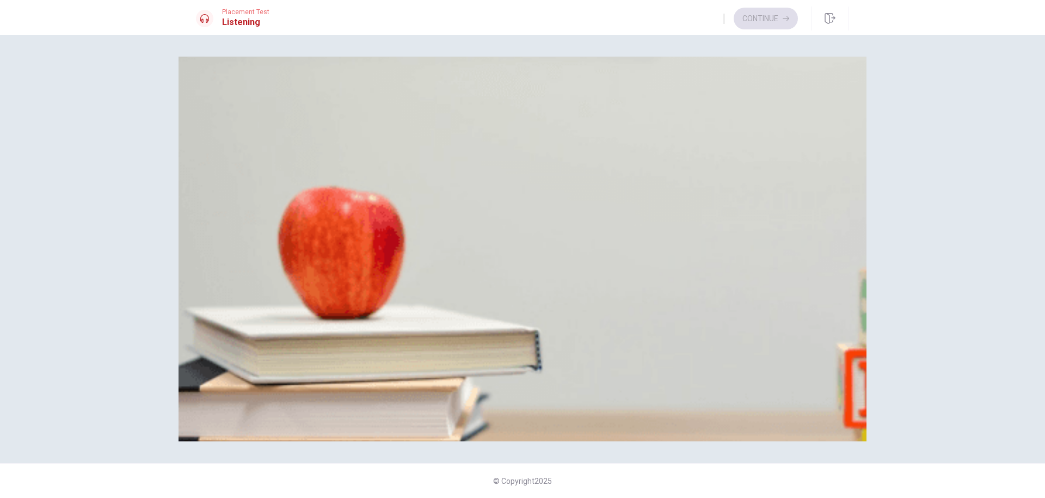
scroll to position [0, 0]
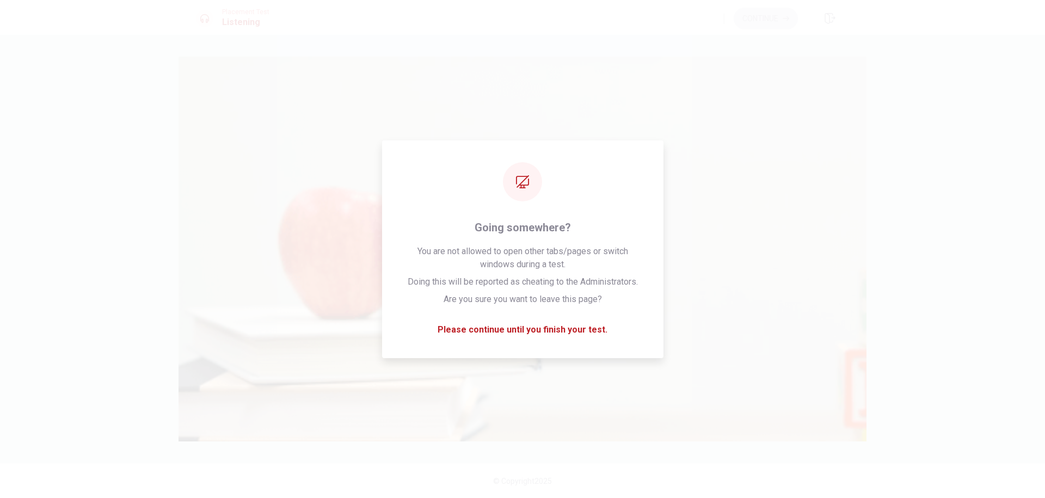
click at [957, 155] on div "Question 1 What activities does the woman suggest? A Playing games and having a…" at bounding box center [522, 266] width 1045 height 463
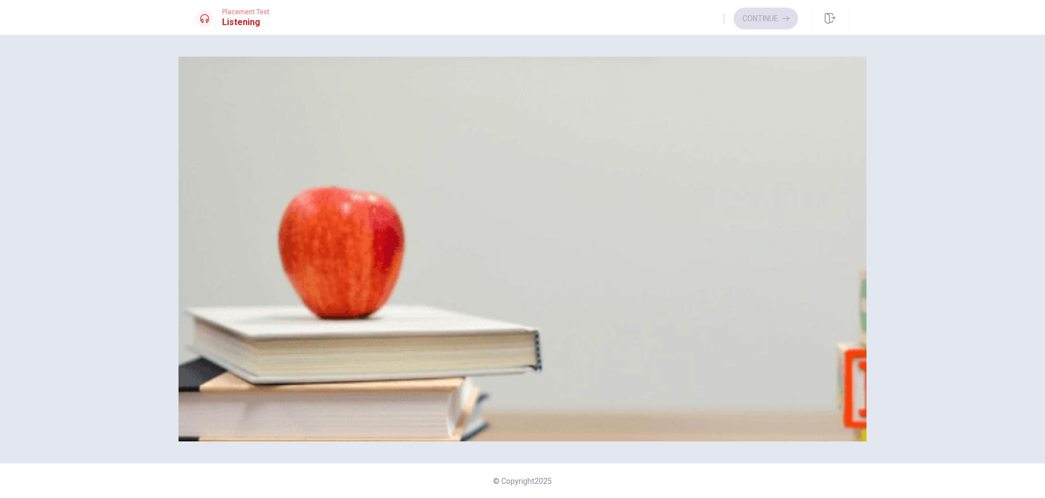
scroll to position [1015, 0]
click at [246, 279] on button "A An office event" at bounding box center [221, 288] width 50 height 18
click at [320, 113] on span "Playing games and having a barbecue" at bounding box center [258, 109] width 123 height 8
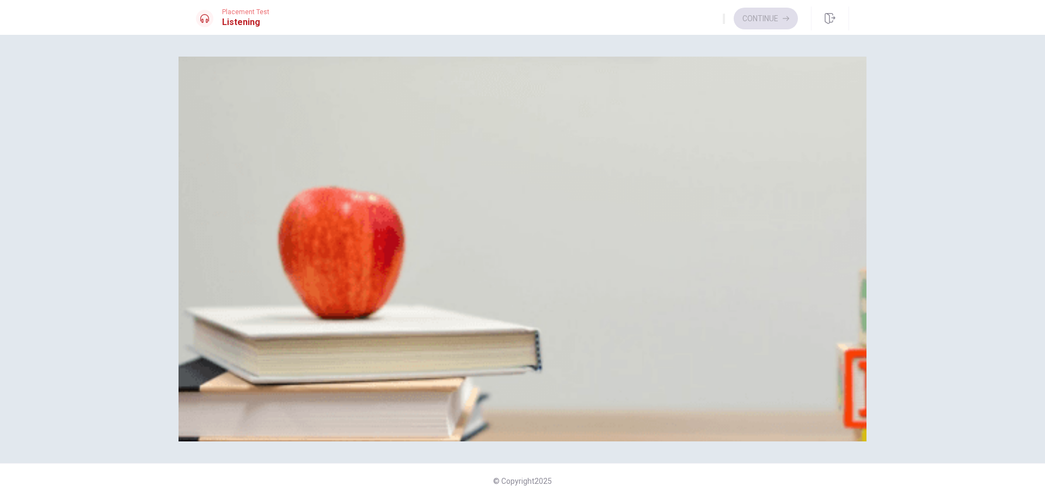
click at [278, 206] on button "A Chairs, tables, and a grill" at bounding box center [237, 196] width 82 height 18
click at [226, 160] on button "A In a park" at bounding box center [211, 150] width 30 height 18
click at [365, 250] on span "The woman" at bounding box center [346, 246] width 38 height 8
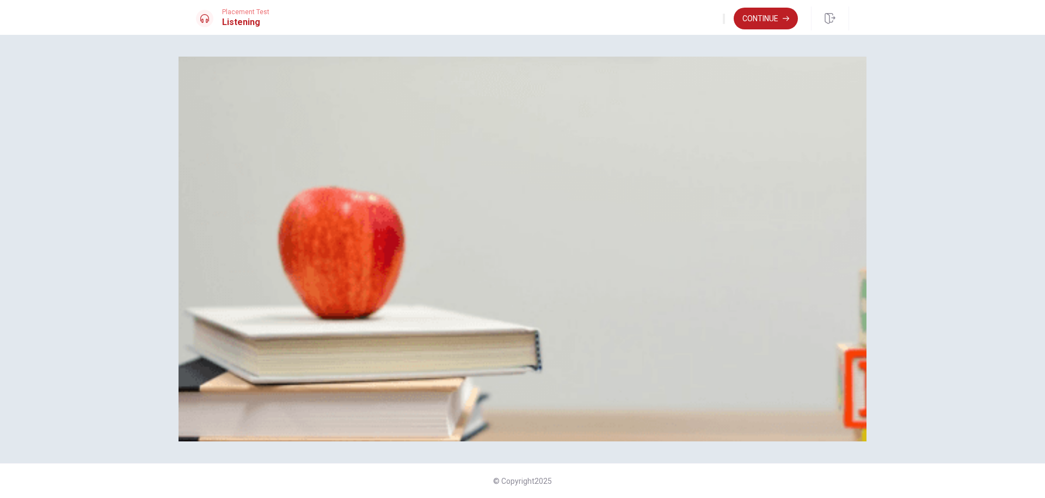
click at [326, 251] on button "C Their coworker" at bounding box center [301, 242] width 50 height 18
click at [775, 24] on button "Continue" at bounding box center [765, 19] width 64 height 22
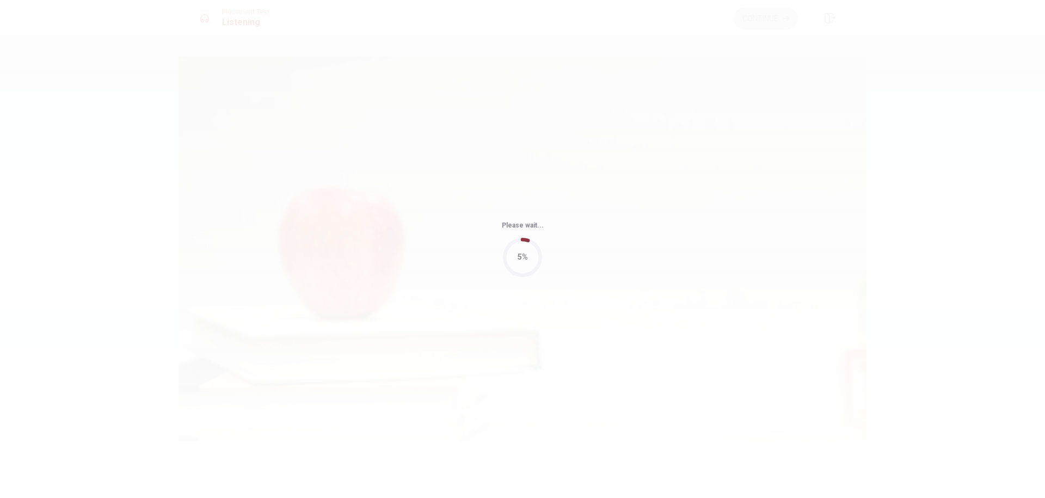
type input "55"
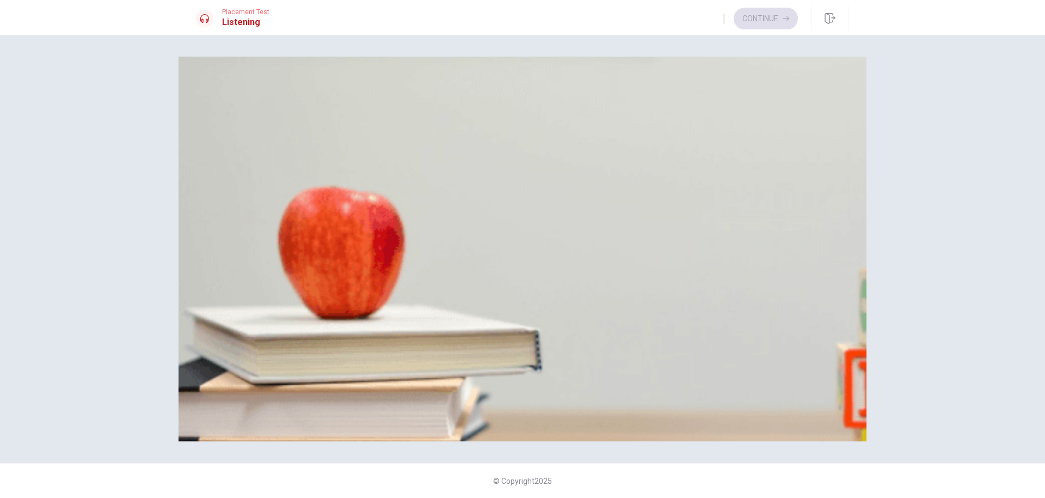
click at [947, 168] on div "Question 6 What time will they meet? A 2 p.m. B 12 p.m. C 10 a.m. D 9 a.m. Ques…" at bounding box center [522, 266] width 1045 height 463
click at [218, 114] on button "A 2 p.m." at bounding box center [207, 105] width 22 height 18
click at [293, 251] on button "C The woman" at bounding box center [272, 242] width 40 height 18
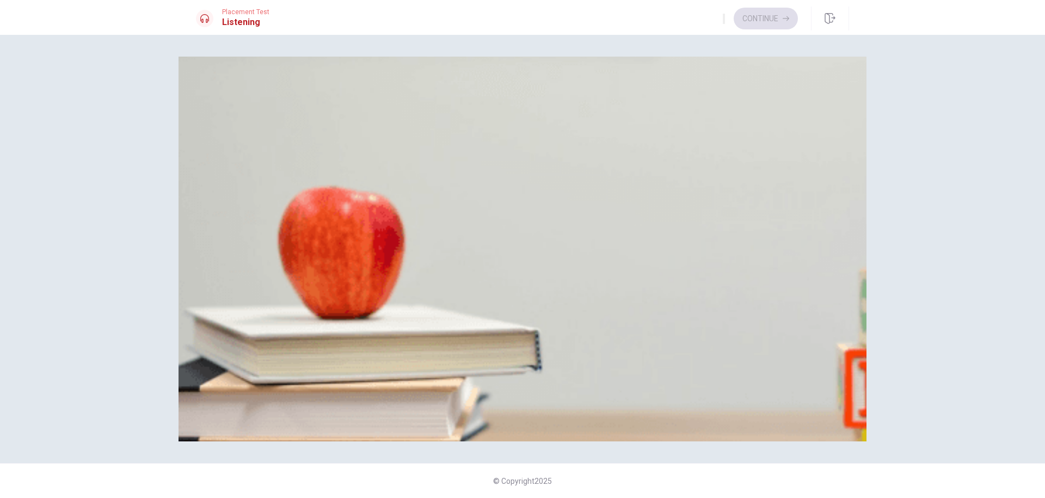
click at [271, 288] on span "For an upcoming exam" at bounding box center [234, 292] width 74 height 8
click at [239, 187] on button "A At the library" at bounding box center [217, 196] width 43 height 18
click at [273, 160] on button "B For a few hours" at bounding box center [246, 150] width 53 height 18
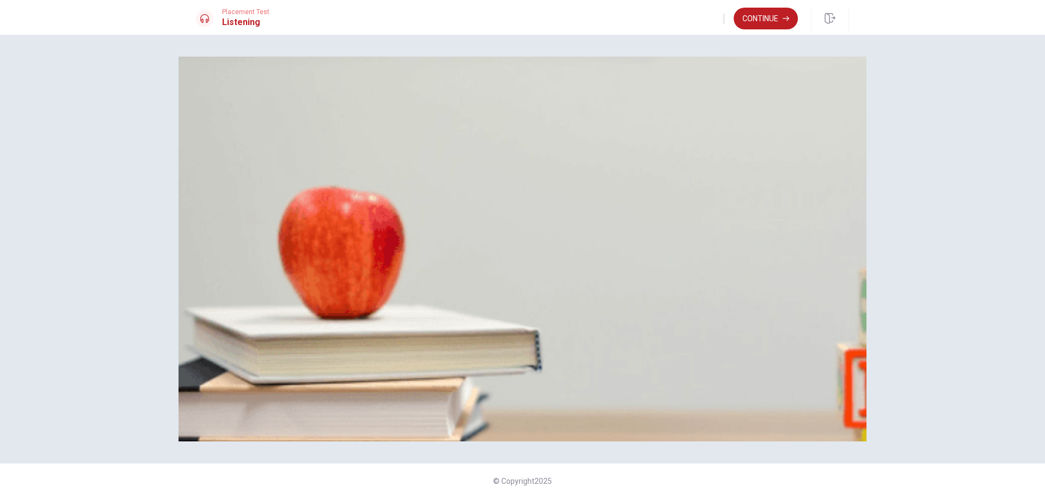
scroll to position [1015, 0]
drag, startPoint x: 330, startPoint y: 156, endPoint x: 335, endPoint y: 157, distance: 5.5
click at [335, 311] on div at bounding box center [522, 311] width 653 height 0
click at [781, 29] on button "Continue" at bounding box center [765, 19] width 64 height 22
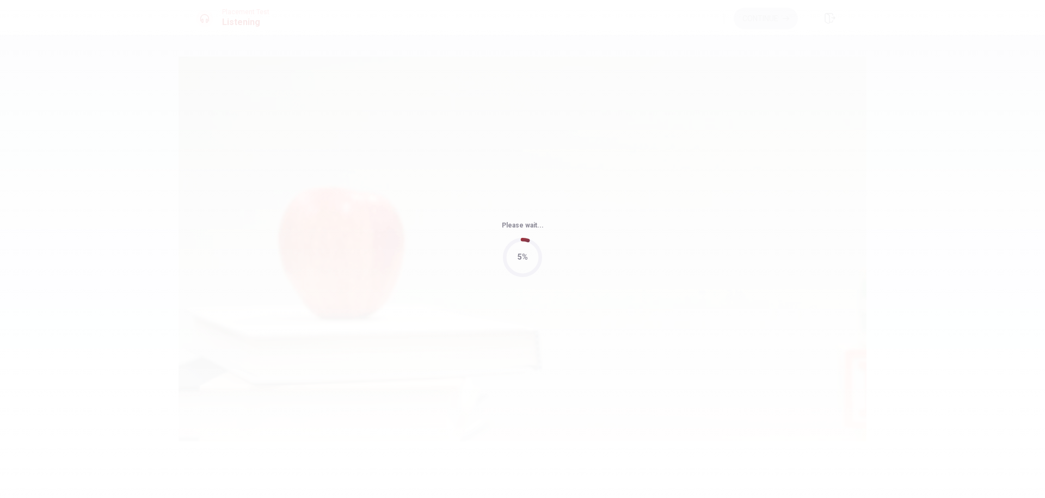
type input "55"
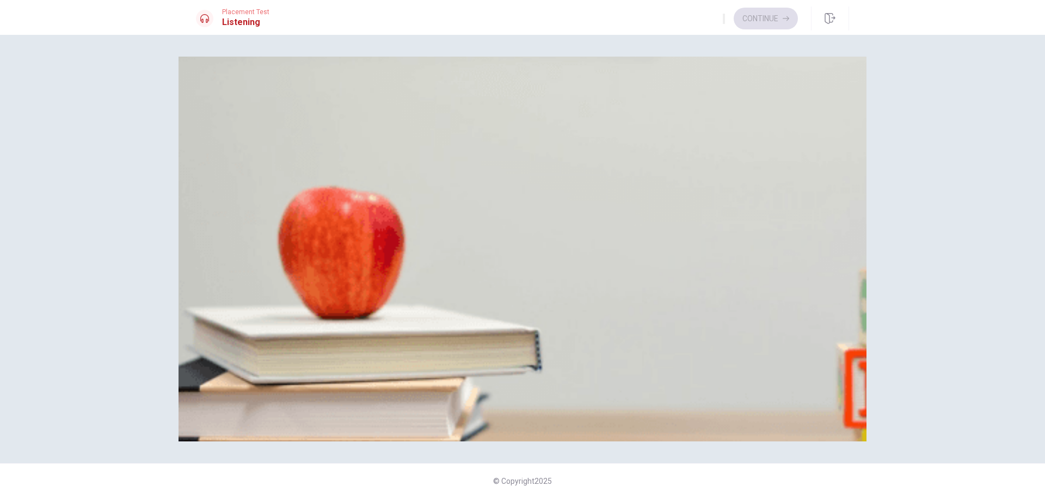
click at [424, 296] on span "A dental cleaning" at bounding box center [395, 292] width 55 height 8
click at [270, 205] on span "[DATE]" at bounding box center [258, 200] width 23 height 8
click at [240, 160] on button "B 3 p.m." at bounding box center [229, 150] width 22 height 18
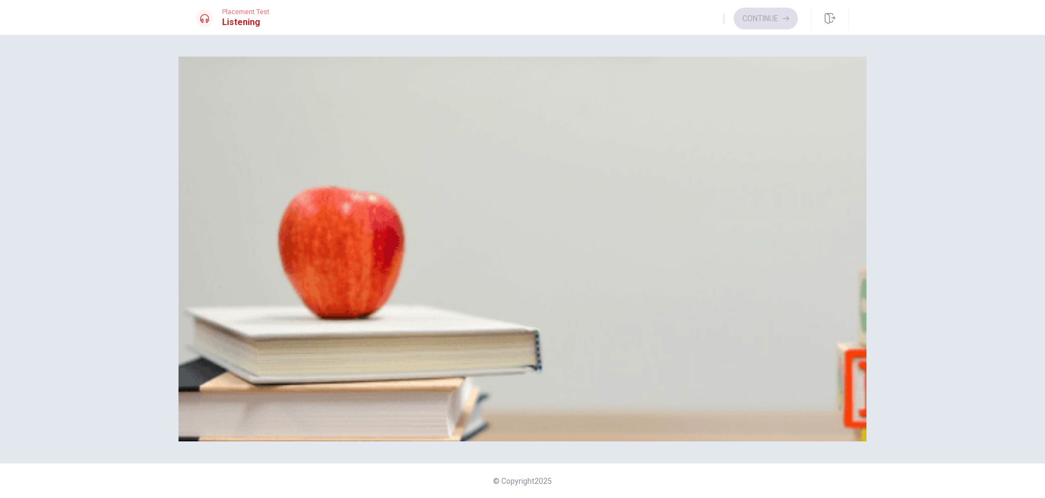
scroll to position [783, 0]
click at [347, 251] on button "D 45 minutes" at bounding box center [328, 242] width 38 height 18
click at [331, 114] on button "C Remind the man" at bounding box center [303, 105] width 55 height 18
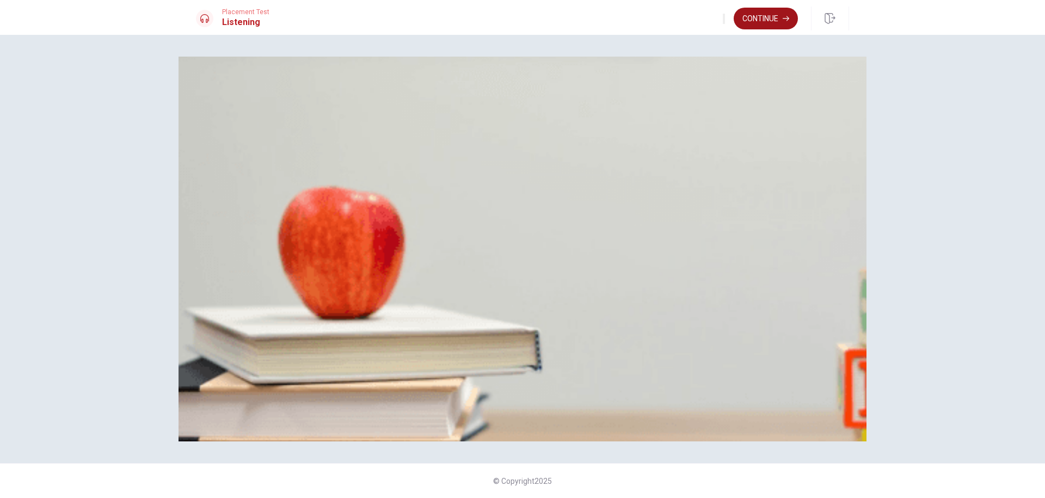
click at [770, 21] on button "Continue" at bounding box center [765, 19] width 64 height 22
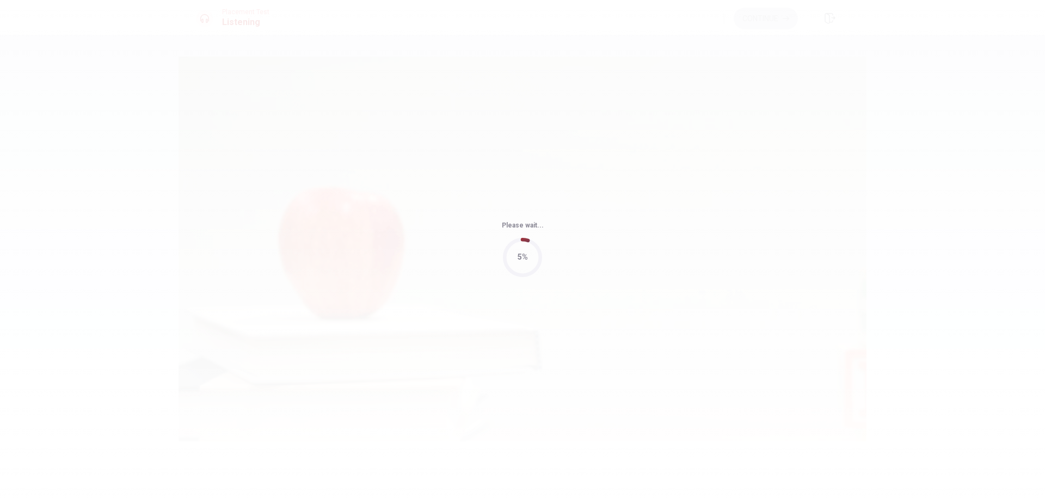
type input "49"
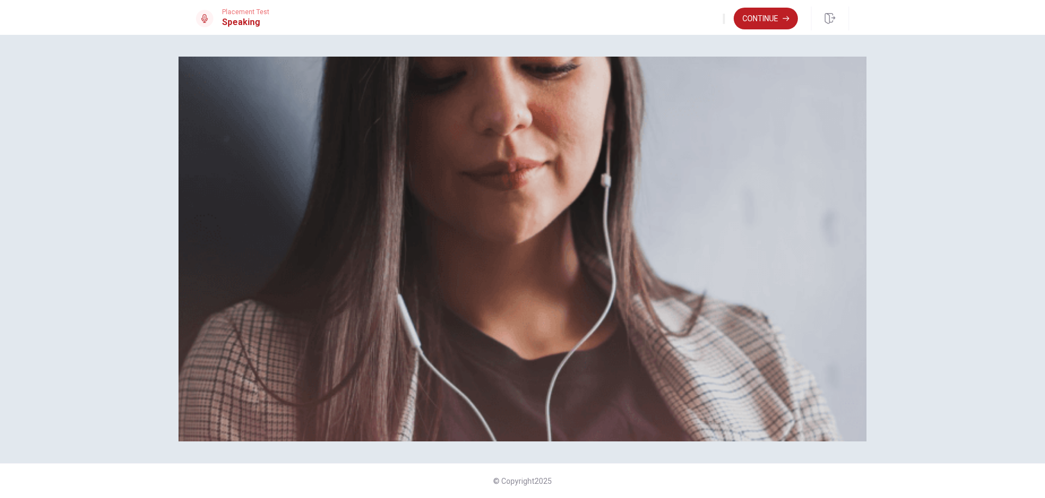
scroll to position [90, 0]
click at [955, 189] on div "The Speaking Section will begin soon. Use a headset if available (recommended f…" at bounding box center [522, 266] width 1045 height 463
click at [777, 22] on button "Continue" at bounding box center [765, 19] width 64 height 22
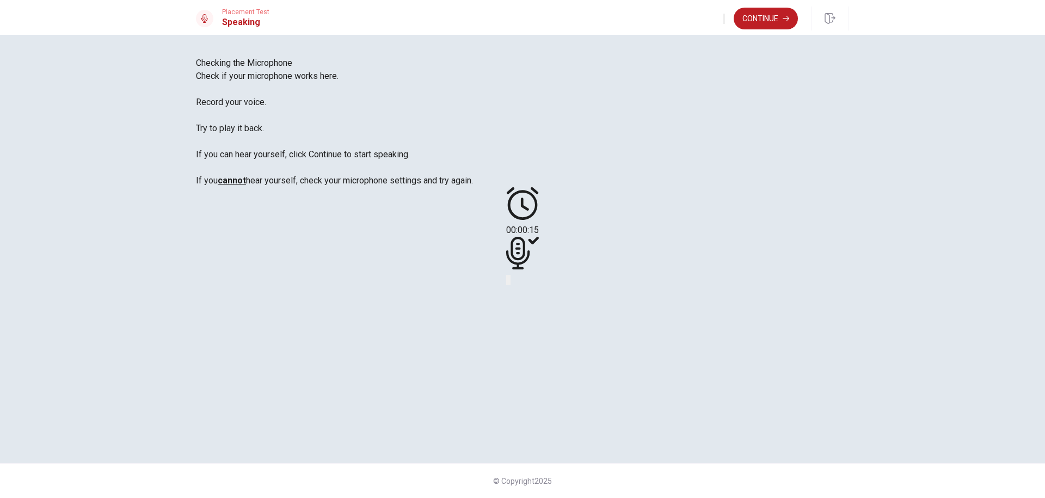
click at [509, 282] on icon "Play Audio" at bounding box center [509, 282] width 0 height 0
click at [959, 145] on div "Checking the Microphone Check if your microphone works here. Record your voice.…" at bounding box center [522, 266] width 1045 height 463
click at [520, 295] on icon "Record Again" at bounding box center [513, 288] width 13 height 13
click at [542, 356] on span "Stop Recording" at bounding box center [522, 367] width 39 height 23
click at [509, 282] on icon "Play Audio" at bounding box center [509, 282] width 0 height 0
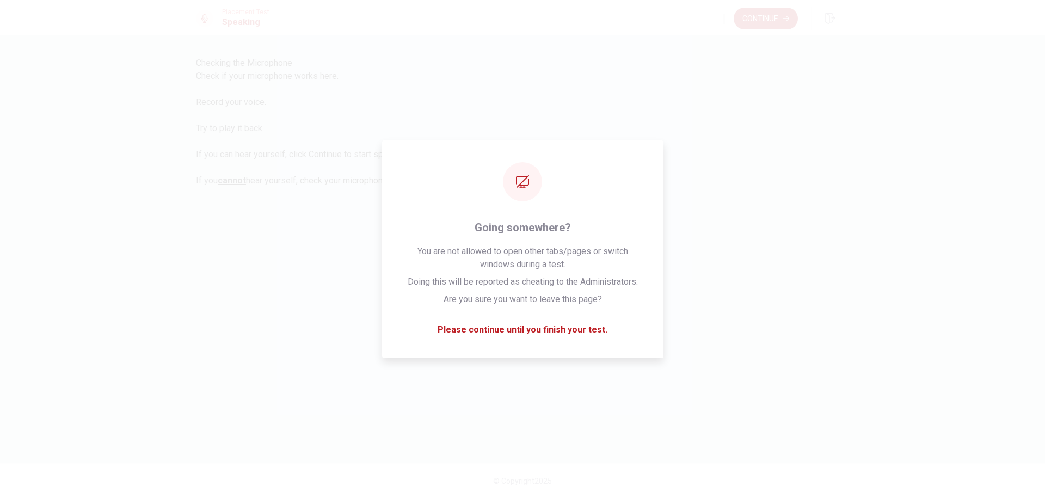
click at [861, 211] on div "Checking the Microphone Check if your microphone works here. Record your voice.…" at bounding box center [522, 249] width 688 height 385
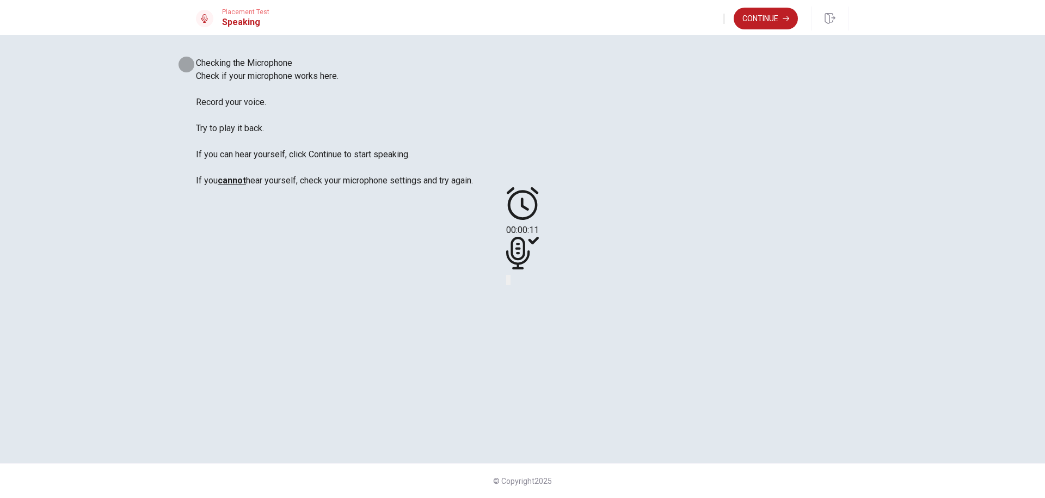
click at [507, 282] on icon "Record Again" at bounding box center [507, 282] width 0 height 0
click at [542, 302] on div "Stop Recording" at bounding box center [522, 312] width 39 height 138
click at [521, 295] on icon "Play Audio" at bounding box center [515, 288] width 10 height 13
click at [769, 25] on button "Continue" at bounding box center [765, 19] width 64 height 22
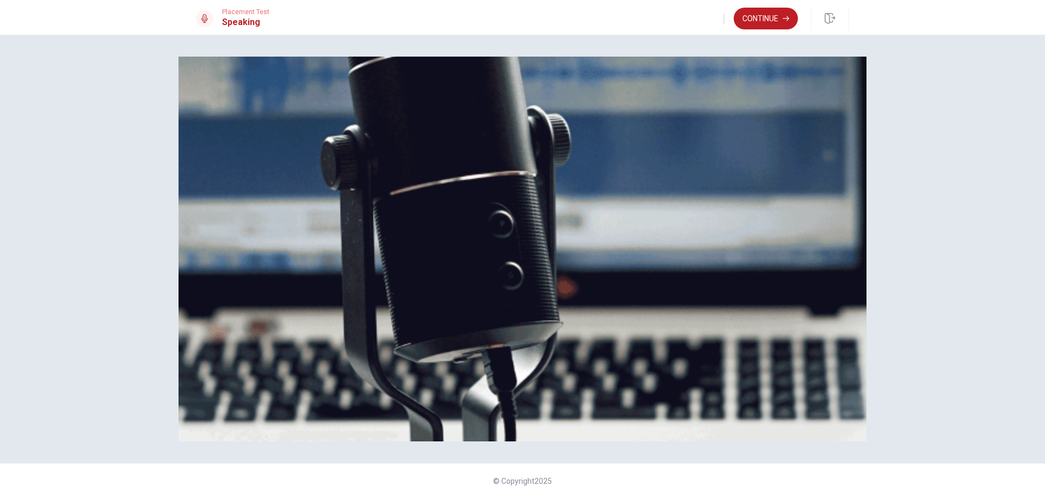
scroll to position [24, 0]
drag, startPoint x: 373, startPoint y: 266, endPoint x: 388, endPoint y: 275, distance: 17.8
click at [388, 225] on span "The Speaking Test will start now. There are 3 questions in this section. • 1 qu…" at bounding box center [396, 148] width 400 height 154
drag, startPoint x: 339, startPoint y: 268, endPoint x: 396, endPoint y: 287, distance: 60.2
click at [376, 225] on span "The Speaking Test will start now. There are 3 questions in this section. • 1 qu…" at bounding box center [396, 148] width 400 height 154
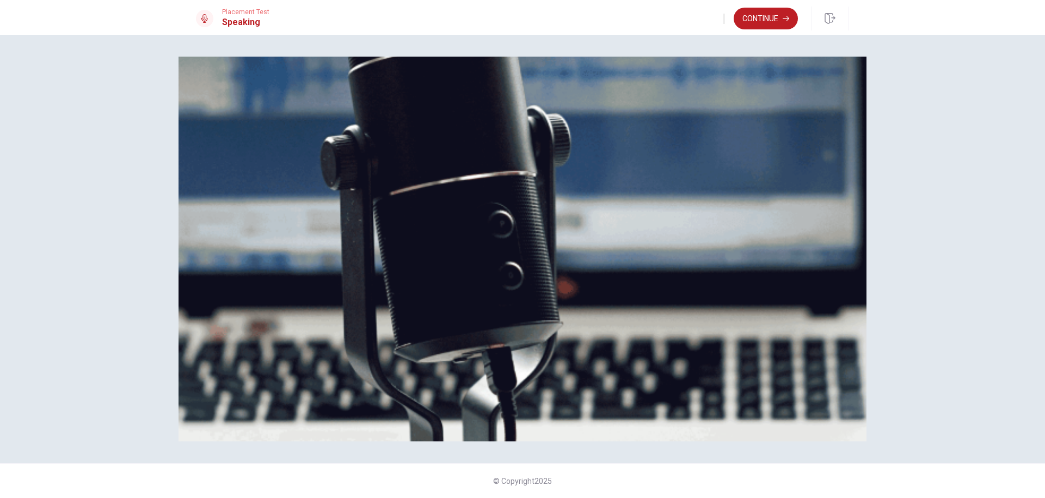
scroll to position [0, 0]
click at [264, 225] on span "The Speaking Test will start now. There are 3 questions in this section. • 1 qu…" at bounding box center [396, 148] width 400 height 154
click at [763, 17] on button "Continue" at bounding box center [765, 19] width 64 height 22
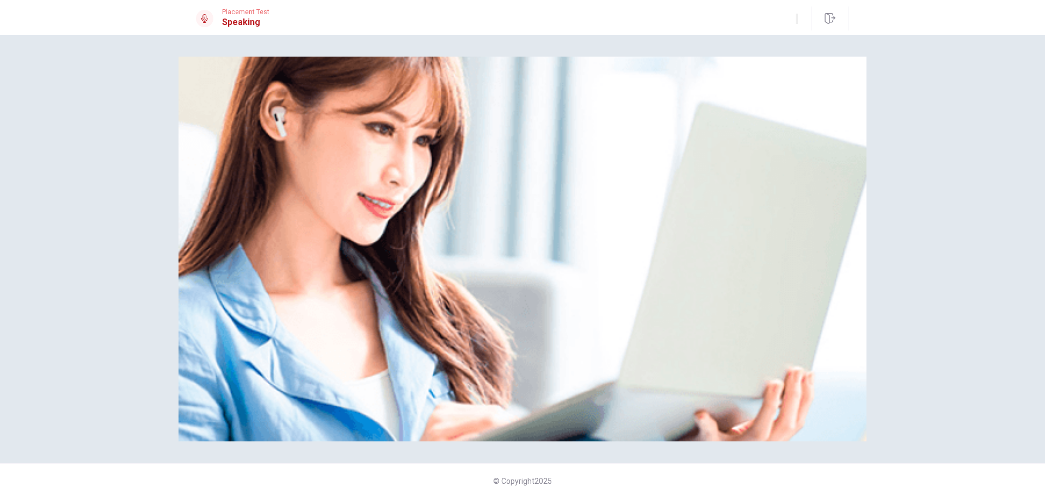
click at [784, 150] on div "Please Listen Carefully" at bounding box center [522, 249] width 688 height 385
click at [722, 149] on div "Please Listen Carefully" at bounding box center [522, 249] width 688 height 385
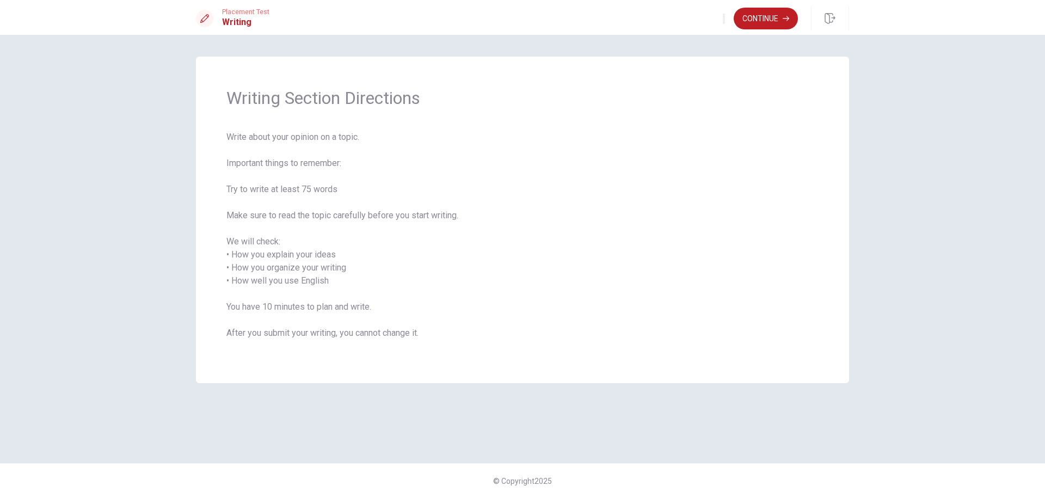
drag, startPoint x: 250, startPoint y: 190, endPoint x: 314, endPoint y: 184, distance: 64.4
click at [314, 184] on span "Write about your opinion on a topic. Important things to remember: Try to write…" at bounding box center [522, 242] width 592 height 222
click at [757, 21] on button "Continue" at bounding box center [765, 19] width 64 height 22
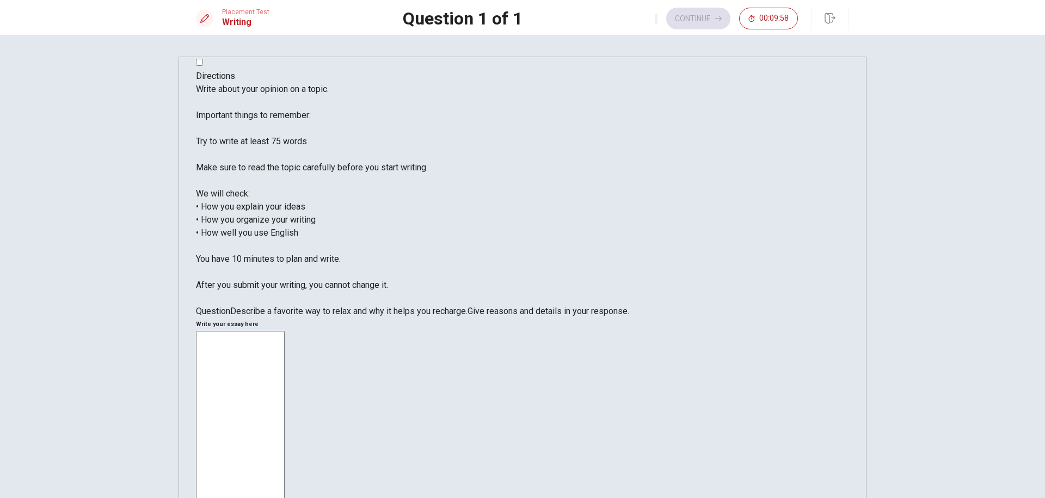
click at [285, 331] on textarea at bounding box center [240, 484] width 89 height 307
type textarea "E"
type textarea "I"
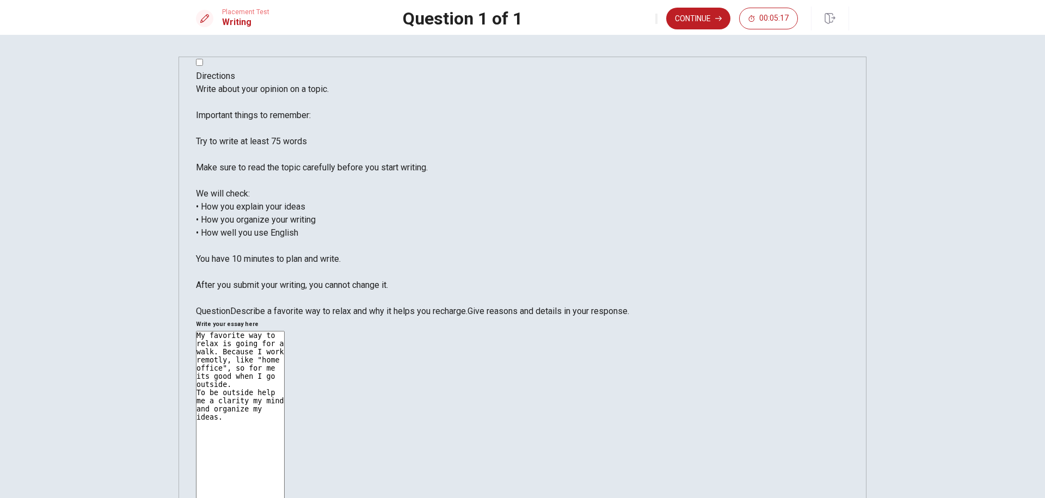
click at [285, 331] on textarea "My favorite way to relax is going for a walk. Because I work remotly, like "hom…" at bounding box center [240, 484] width 89 height 307
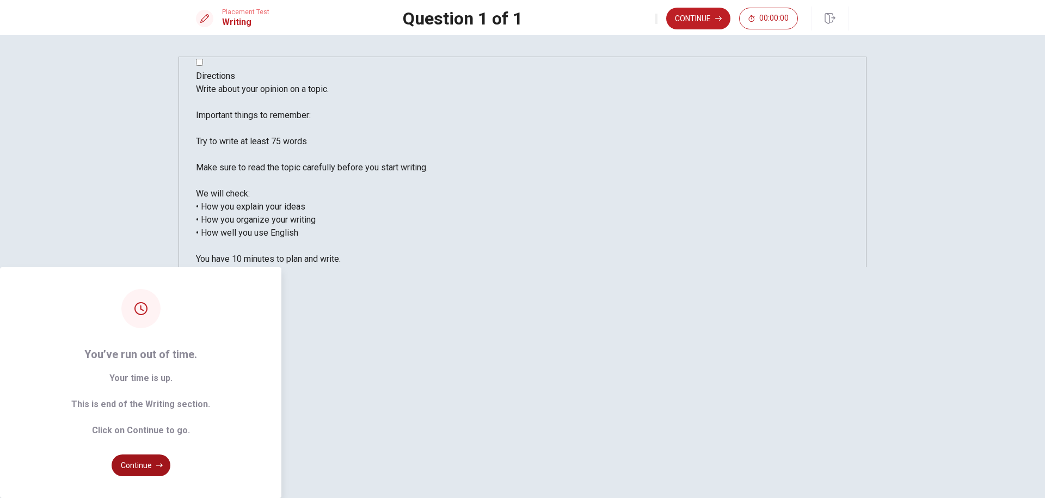
type textarea "My favorite way to relax is going for a walk. Because I work remotly, like "hom…"
click at [170, 454] on button "Continue" at bounding box center [141, 465] width 59 height 22
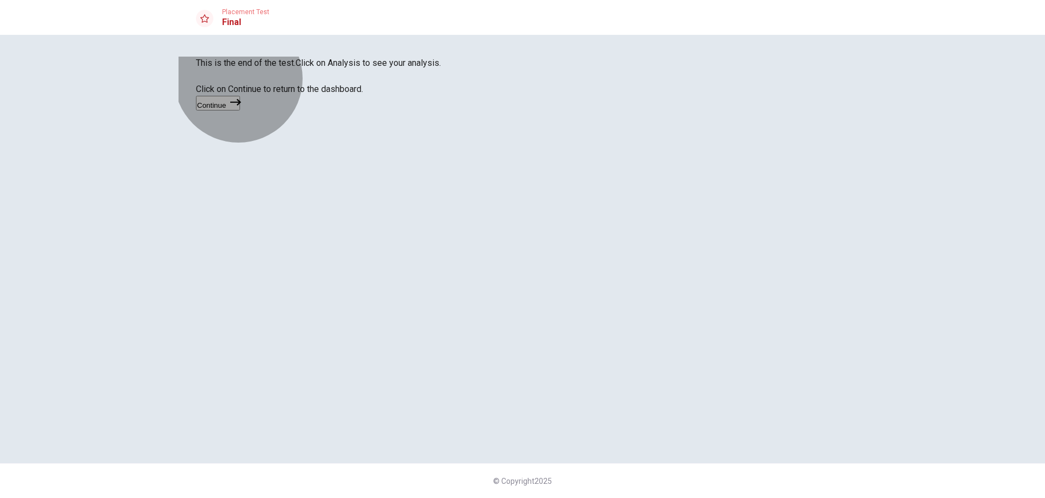
click at [240, 110] on button "Continue" at bounding box center [218, 103] width 44 height 15
